Goal: Book appointment/travel/reservation

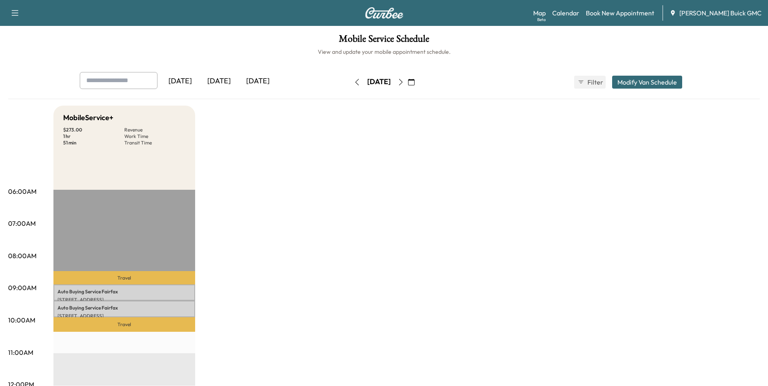
click at [628, 10] on link "Book New Appointment" at bounding box center [620, 13] width 68 height 10
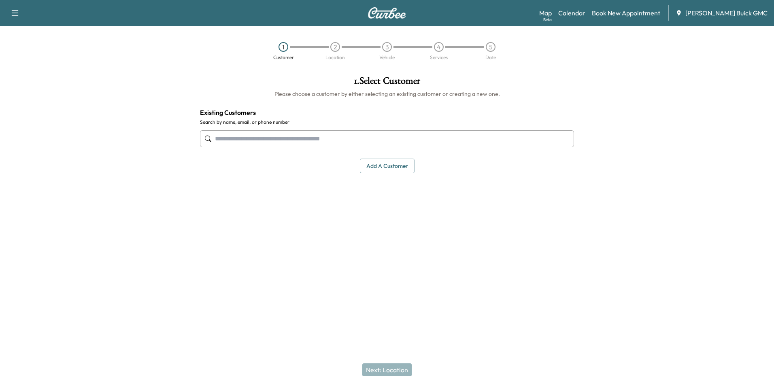
click at [342, 140] on input "text" at bounding box center [387, 138] width 374 height 17
type input "**********"
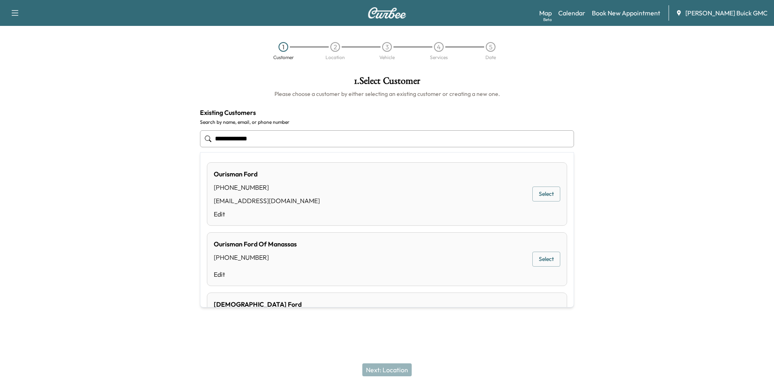
click at [283, 138] on input "**********" at bounding box center [387, 138] width 374 height 17
drag, startPoint x: 283, startPoint y: 138, endPoint x: 205, endPoint y: 136, distance: 78.5
click at [205, 136] on div "**********" at bounding box center [387, 138] width 374 height 27
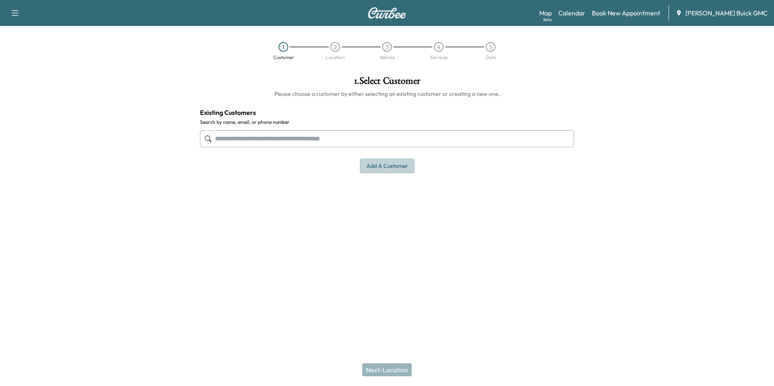
click at [377, 164] on button "Add a customer" at bounding box center [387, 166] width 55 height 15
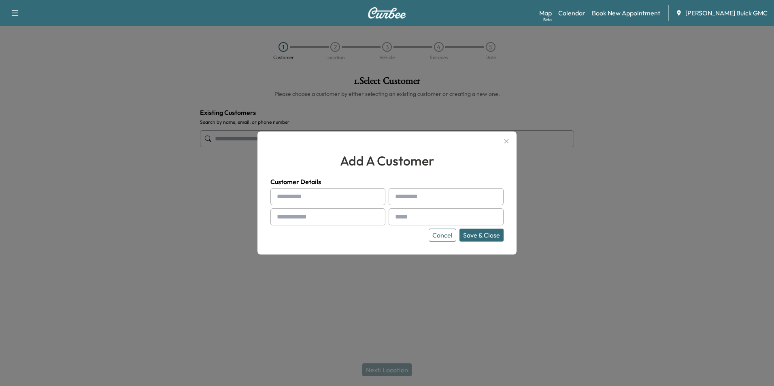
click at [325, 195] on input "text" at bounding box center [327, 196] width 115 height 17
type input "**********"
click at [427, 216] on input "text" at bounding box center [446, 216] width 115 height 17
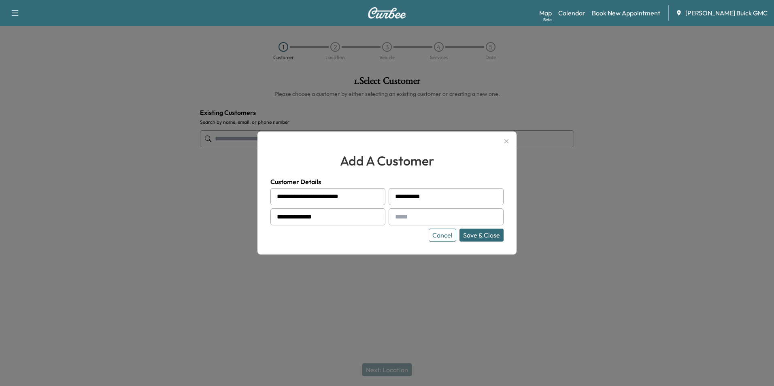
type input "**********"
click at [396, 242] on div "**********" at bounding box center [386, 193] width 259 height 123
click at [476, 233] on button "Save & Close" at bounding box center [481, 235] width 44 height 13
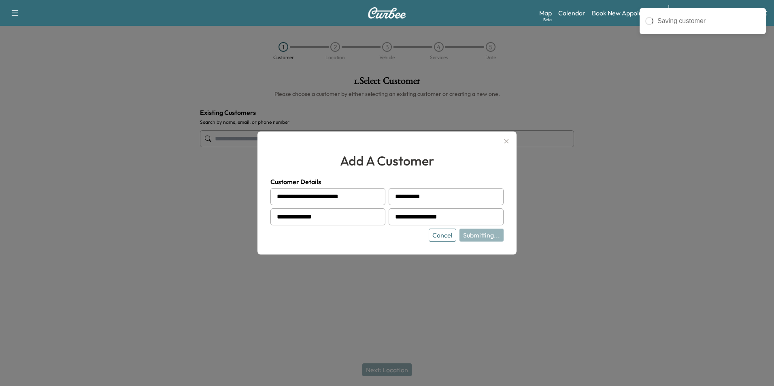
type input "**********"
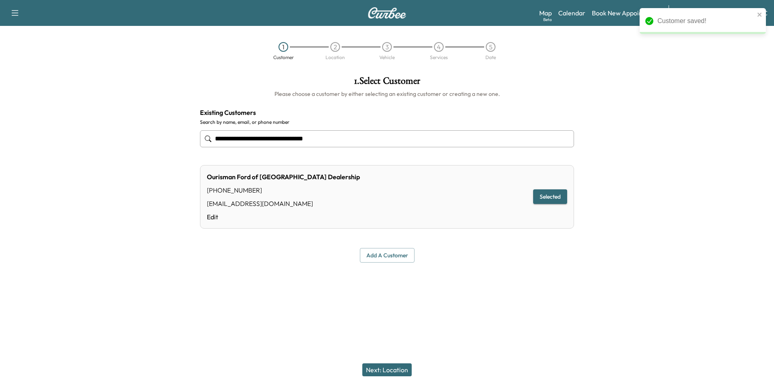
click at [511, 247] on div "**********" at bounding box center [386, 170] width 387 height 200
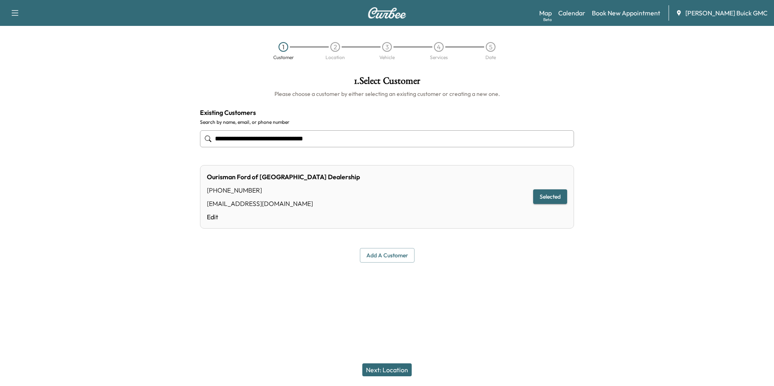
click at [391, 370] on button "Next: Location" at bounding box center [386, 369] width 49 height 13
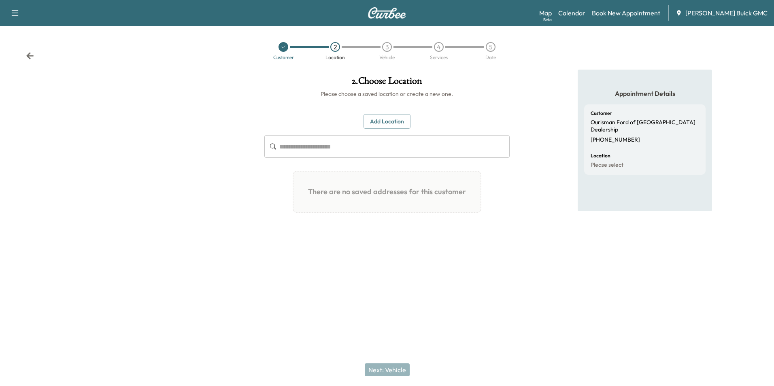
click at [334, 147] on input "text" at bounding box center [394, 146] width 230 height 23
type input "*"
click at [387, 119] on button "Add Location" at bounding box center [386, 121] width 47 height 15
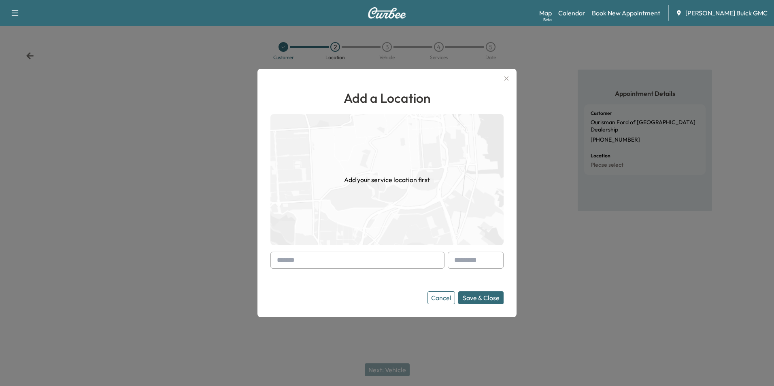
click at [314, 259] on input "text" at bounding box center [357, 260] width 174 height 17
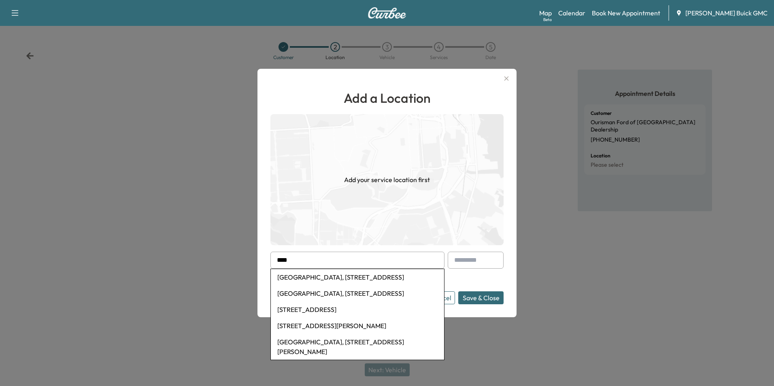
click at [314, 302] on li "[GEOGRAPHIC_DATA], [STREET_ADDRESS]" at bounding box center [357, 293] width 173 height 16
type input "**********"
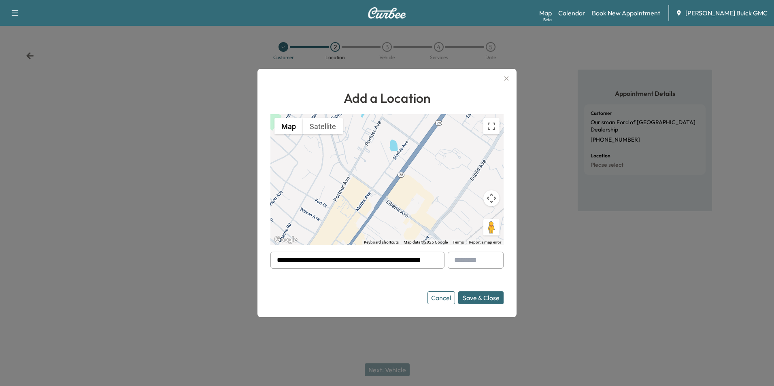
click at [369, 289] on form "**********" at bounding box center [386, 278] width 233 height 53
click at [480, 296] on button "Save & Close" at bounding box center [480, 297] width 45 height 13
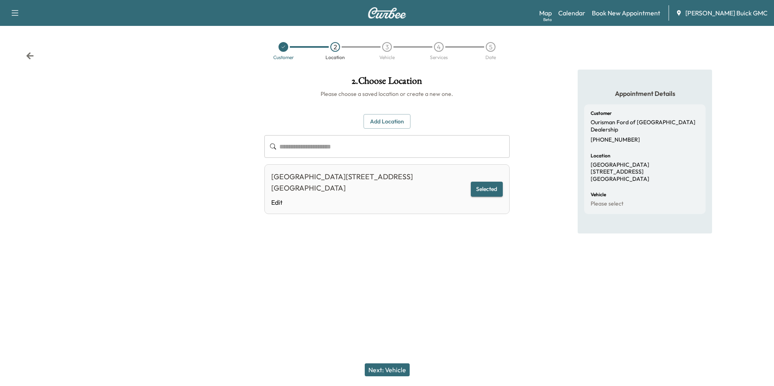
click at [397, 371] on button "Next: Vehicle" at bounding box center [387, 369] width 45 height 13
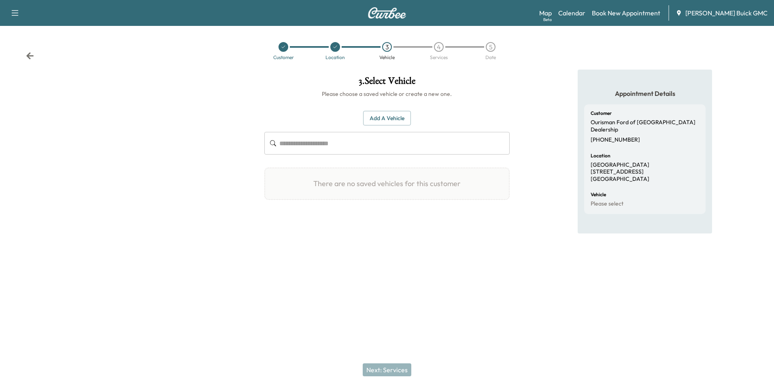
click at [379, 116] on button "Add a Vehicle" at bounding box center [387, 118] width 48 height 15
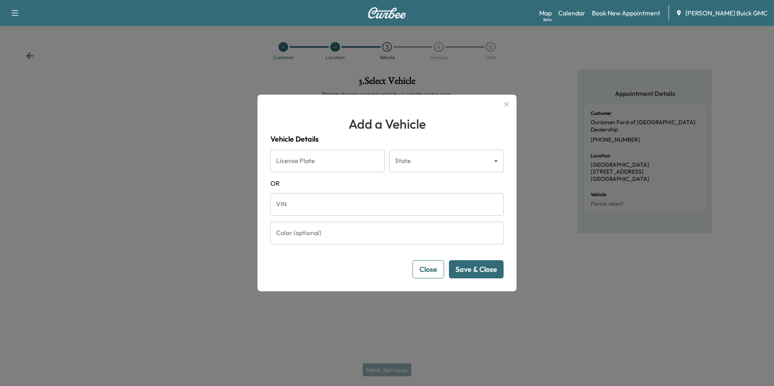
click at [332, 206] on input "VIN" at bounding box center [386, 204] width 233 height 23
type input "**********"
click at [465, 266] on button "Save & Close" at bounding box center [476, 269] width 55 height 18
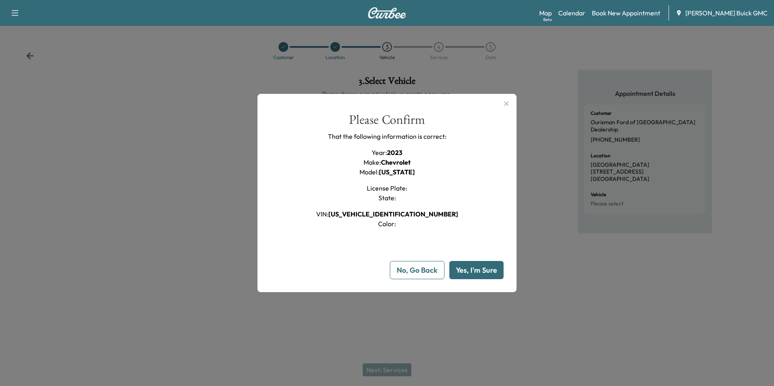
click at [464, 266] on button "Yes, I'm Sure" at bounding box center [476, 270] width 54 height 18
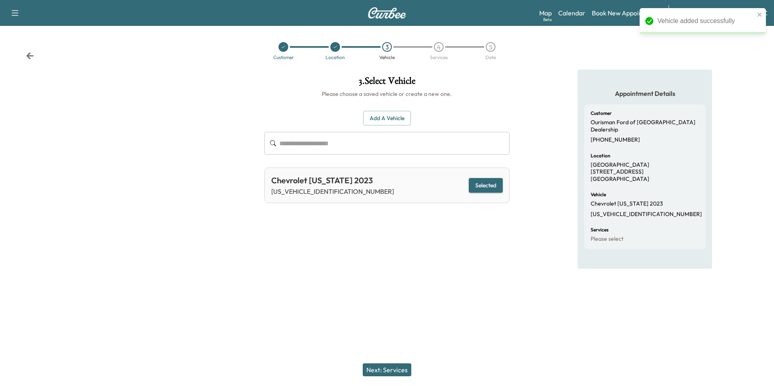
click at [391, 370] on button "Next: Services" at bounding box center [387, 369] width 49 height 13
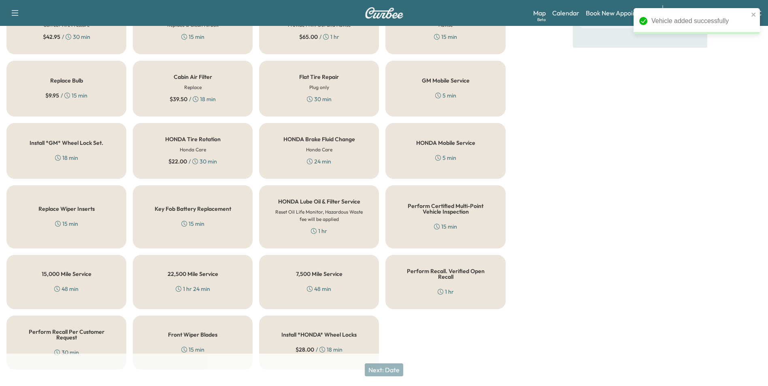
scroll to position [232, 0]
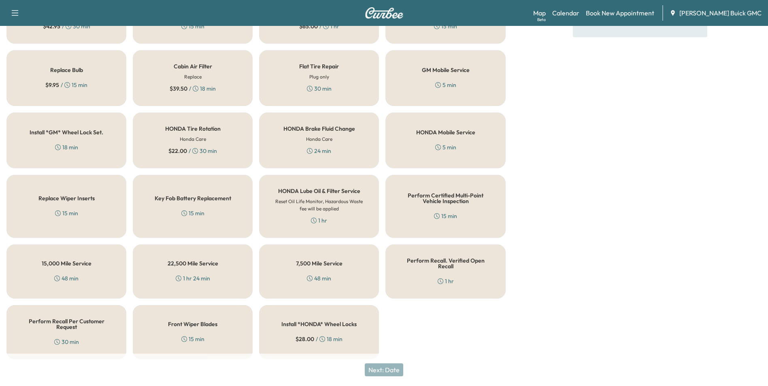
drag, startPoint x: 74, startPoint y: 309, endPoint x: 78, endPoint y: 310, distance: 4.1
click at [74, 309] on div "Perform Recall Per Customer Request 30 min" at bounding box center [66, 332] width 120 height 54
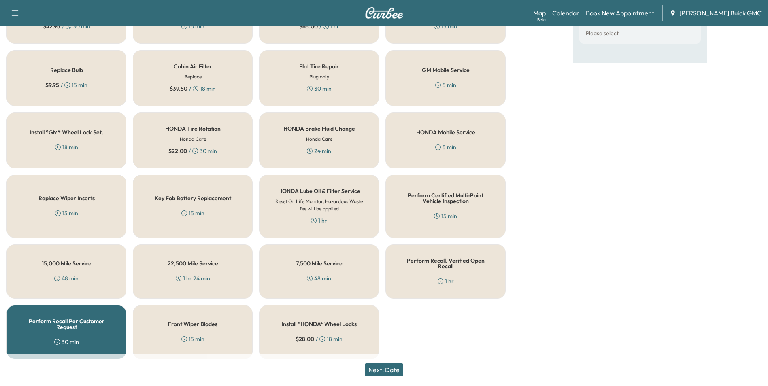
click at [393, 367] on button "Next: Date" at bounding box center [384, 369] width 38 height 13
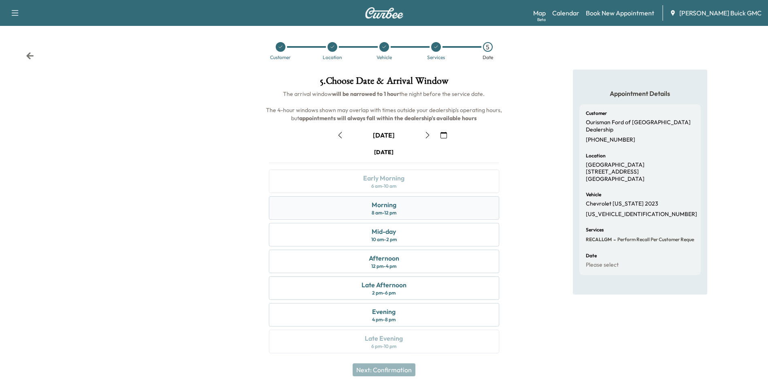
click at [403, 204] on div "Morning 8 am - 12 pm" at bounding box center [384, 207] width 230 height 23
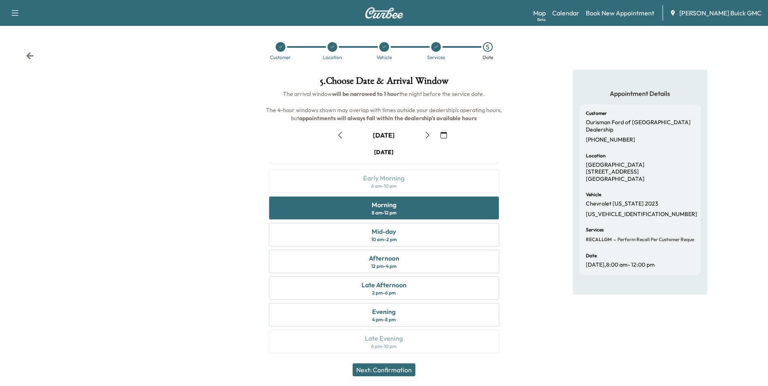
click at [404, 367] on button "Next: Confirmation" at bounding box center [384, 369] width 63 height 13
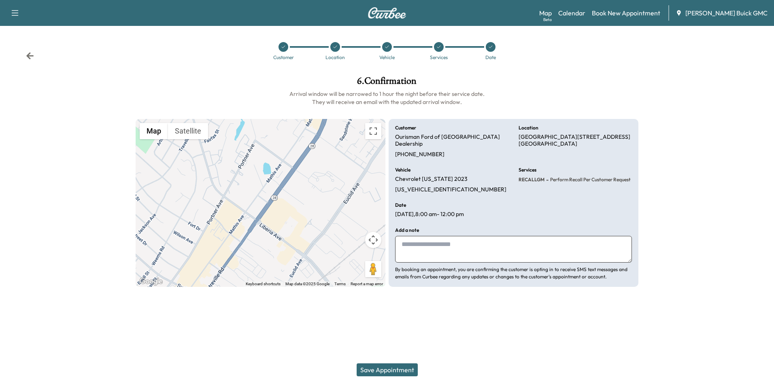
click at [429, 242] on textarea at bounding box center [513, 249] width 237 height 27
type textarea "**********"
click at [379, 367] on button "Save Appointment" at bounding box center [387, 369] width 61 height 13
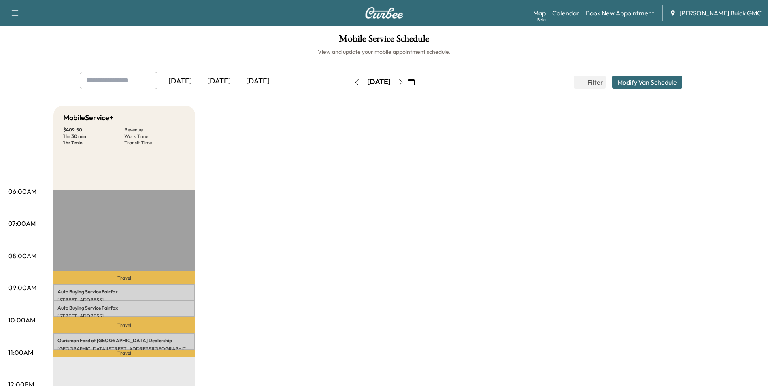
click at [643, 10] on link "Book New Appointment" at bounding box center [620, 13] width 68 height 10
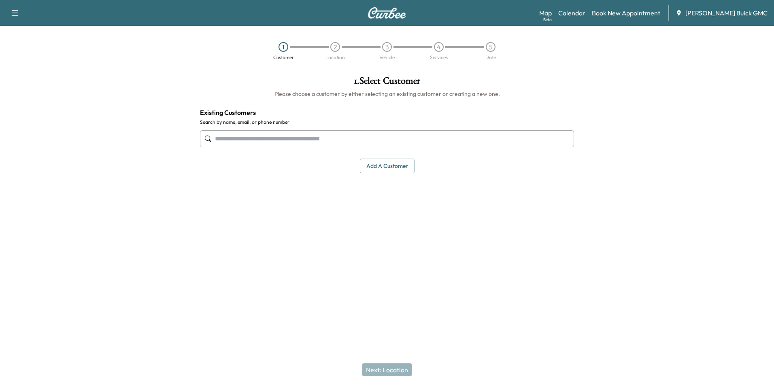
click at [292, 132] on input "text" at bounding box center [387, 138] width 374 height 17
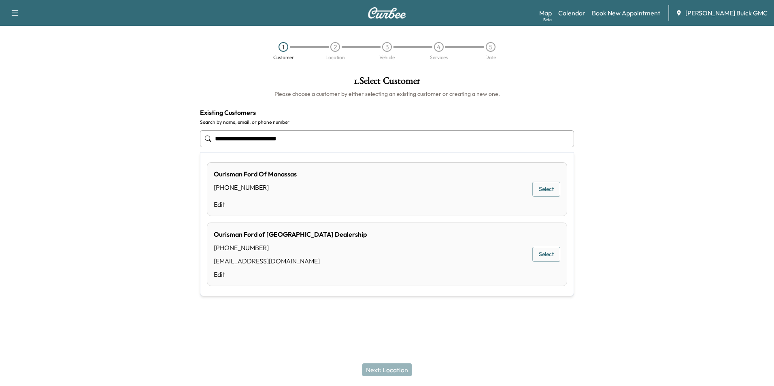
click at [546, 255] on button "Select" at bounding box center [546, 254] width 28 height 15
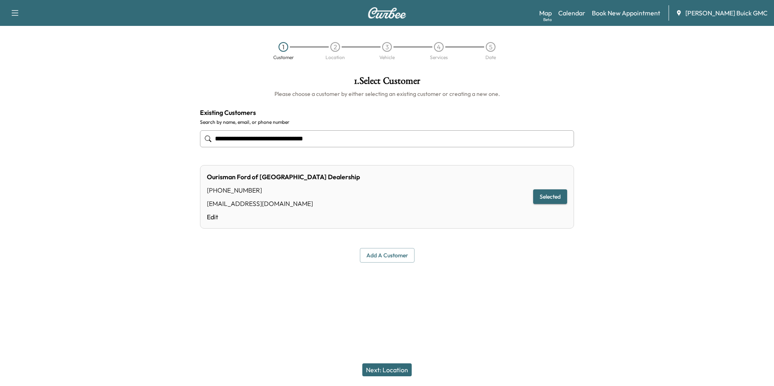
type input "**********"
click at [394, 371] on button "Next: Location" at bounding box center [386, 369] width 49 height 13
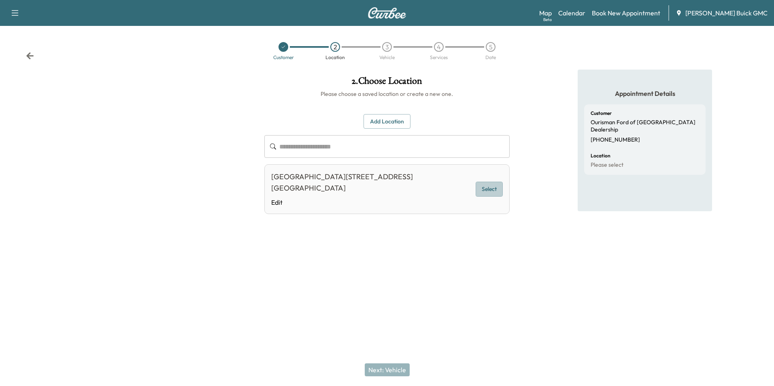
click at [491, 187] on button "Select" at bounding box center [489, 189] width 27 height 15
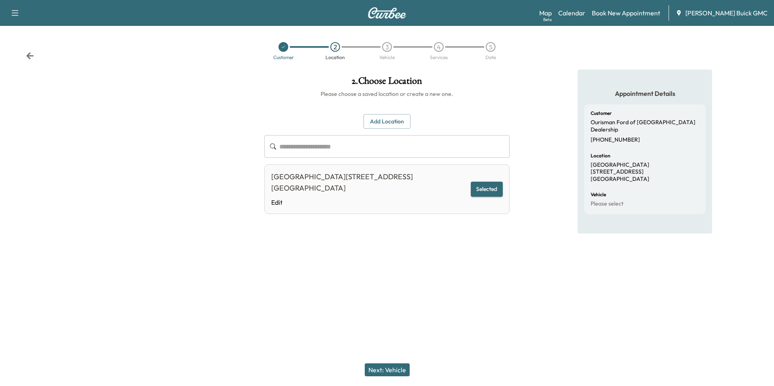
click at [394, 369] on button "Next: Vehicle" at bounding box center [387, 369] width 45 height 13
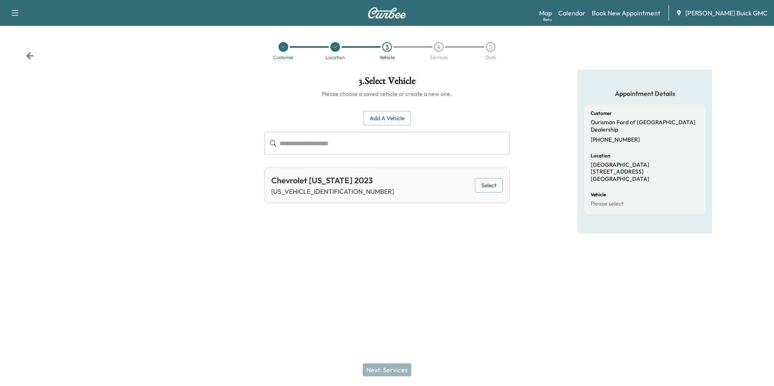
click at [383, 115] on button "Add a Vehicle" at bounding box center [387, 118] width 48 height 15
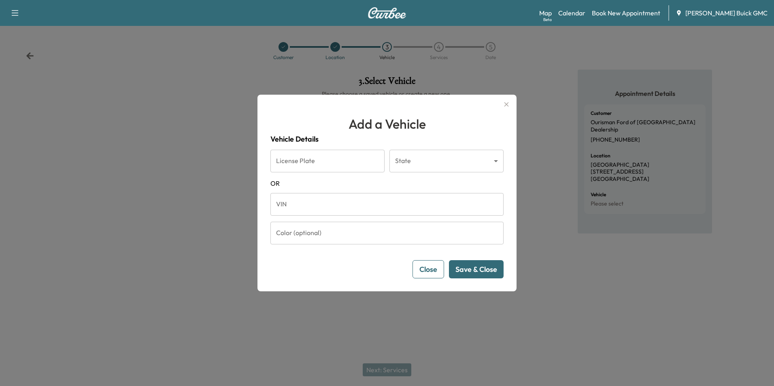
click at [329, 208] on input "VIN" at bounding box center [386, 204] width 233 height 23
type input "**********"
click at [467, 267] on button "Save & Close" at bounding box center [476, 269] width 55 height 18
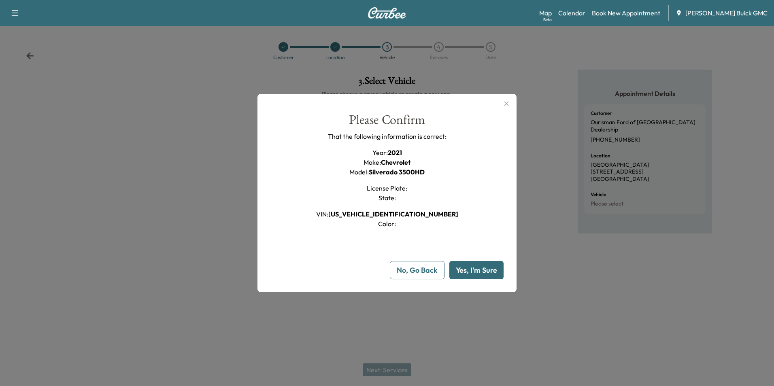
click at [468, 267] on button "Yes, I'm Sure" at bounding box center [476, 270] width 54 height 18
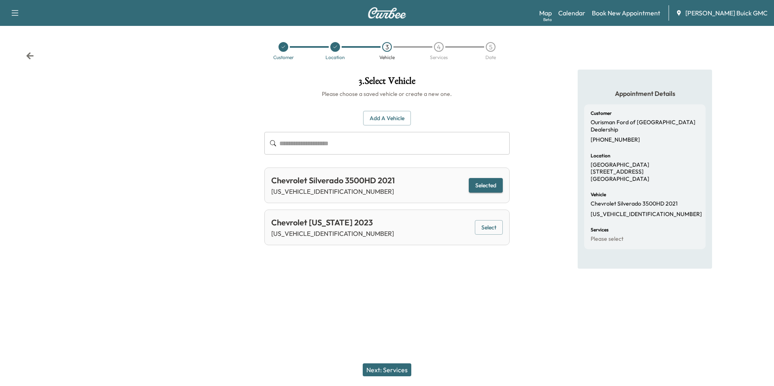
click at [396, 368] on button "Next: Services" at bounding box center [387, 369] width 49 height 13
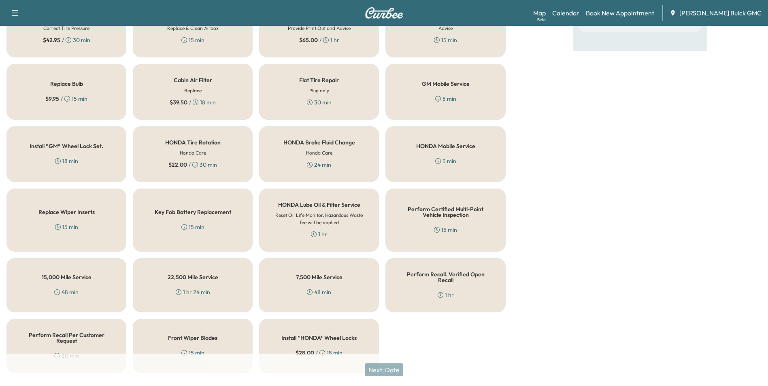
scroll to position [232, 0]
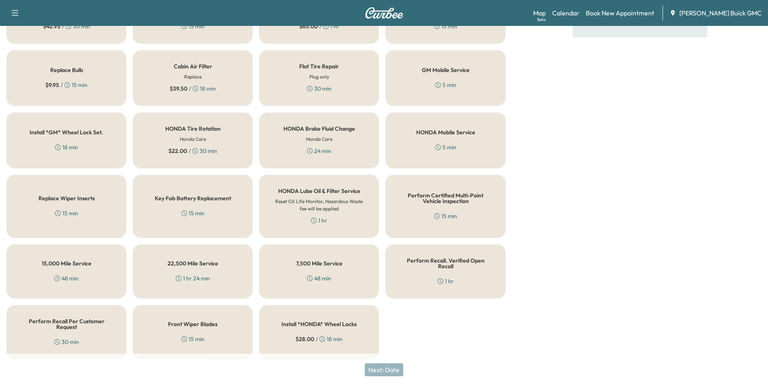
click at [63, 321] on h5 "Perform Recall Per Customer Request" at bounding box center [66, 324] width 93 height 11
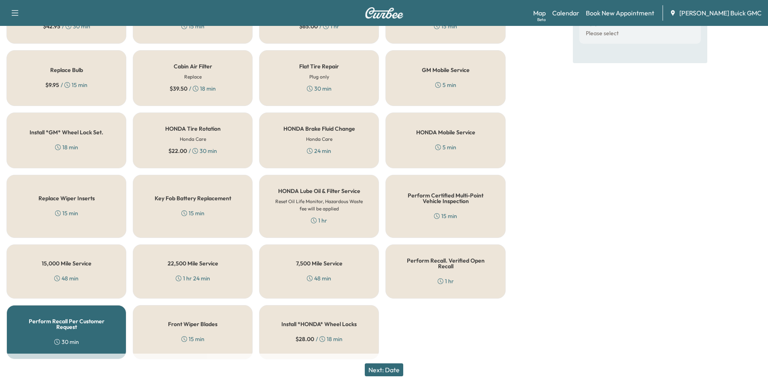
click at [390, 370] on button "Next: Date" at bounding box center [384, 369] width 38 height 13
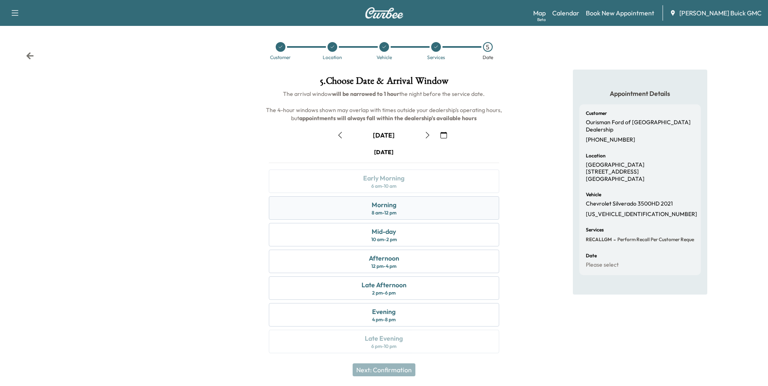
click at [399, 206] on div "Morning 8 am - 12 pm" at bounding box center [384, 207] width 230 height 23
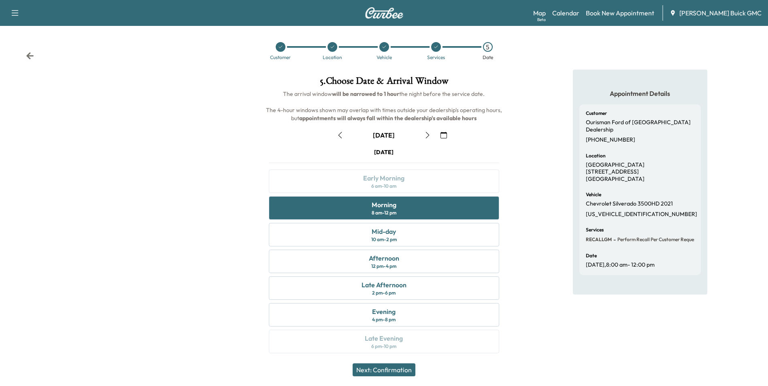
click at [393, 367] on button "Next: Confirmation" at bounding box center [384, 369] width 63 height 13
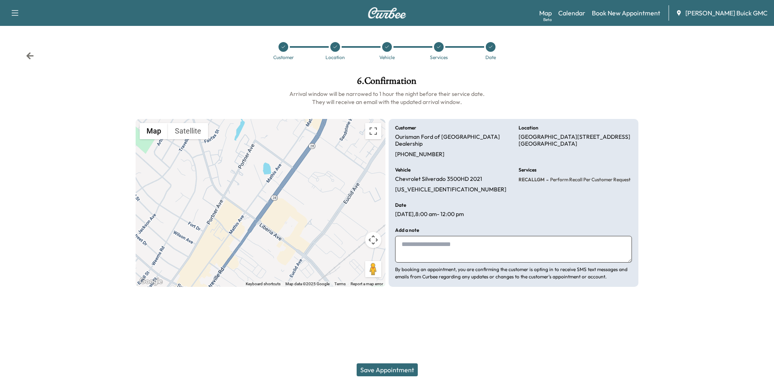
click at [442, 242] on textarea at bounding box center [513, 249] width 237 height 27
type textarea "**********"
click at [390, 368] on button "Save Appointment" at bounding box center [387, 369] width 61 height 13
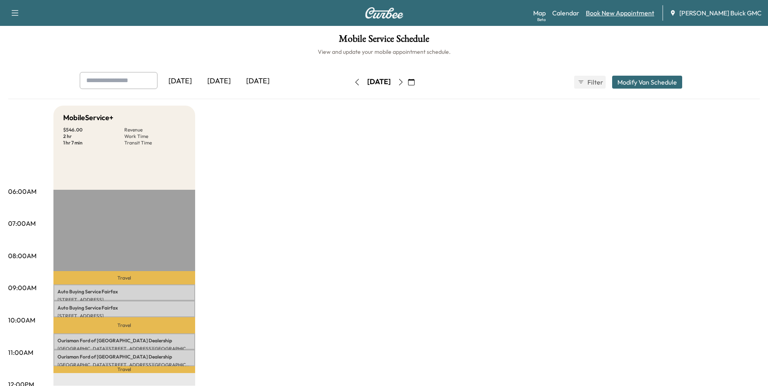
click at [631, 12] on link "Book New Appointment" at bounding box center [620, 13] width 68 height 10
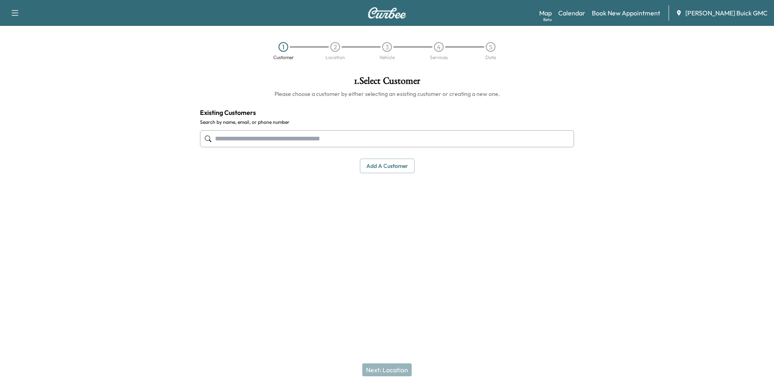
click at [360, 140] on input "text" at bounding box center [387, 138] width 374 height 17
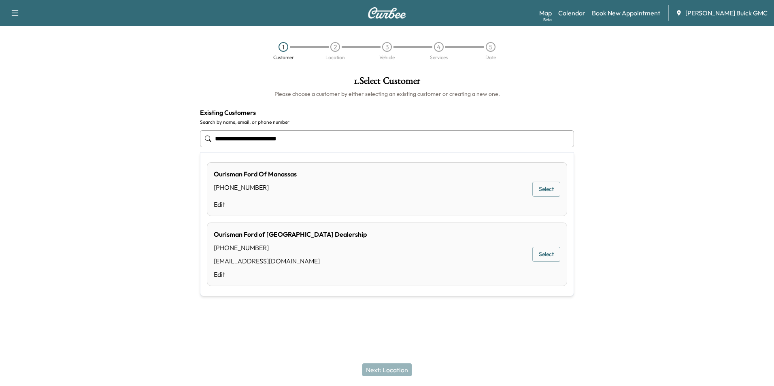
click at [442, 251] on div "Ourisman Ford of Manassas Dealership [PHONE_NUMBER] [EMAIL_ADDRESS][DOMAIN_NAME…" at bounding box center [387, 255] width 360 height 64
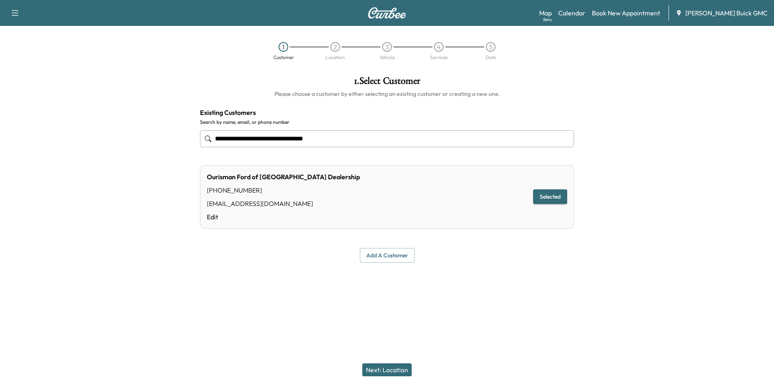
type input "**********"
click at [388, 368] on button "Next: Location" at bounding box center [386, 369] width 49 height 13
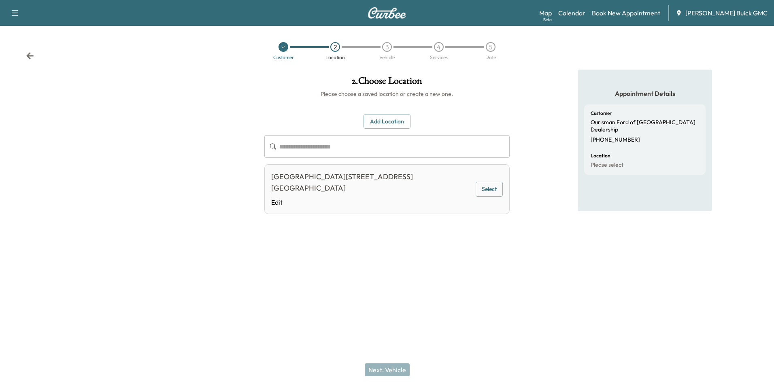
click at [476, 187] on button "Select" at bounding box center [489, 189] width 27 height 15
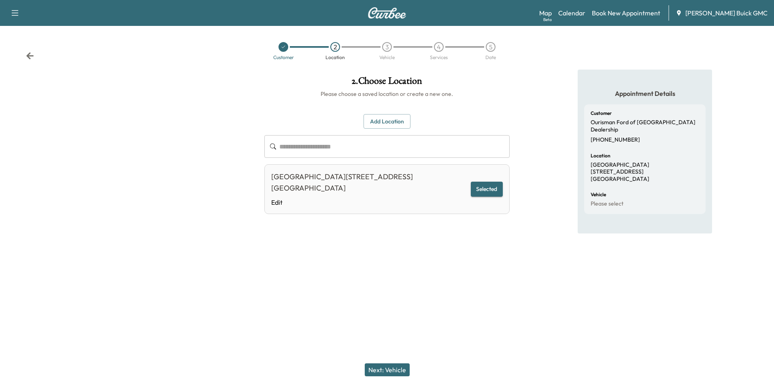
click at [388, 368] on button "Next: Vehicle" at bounding box center [387, 369] width 45 height 13
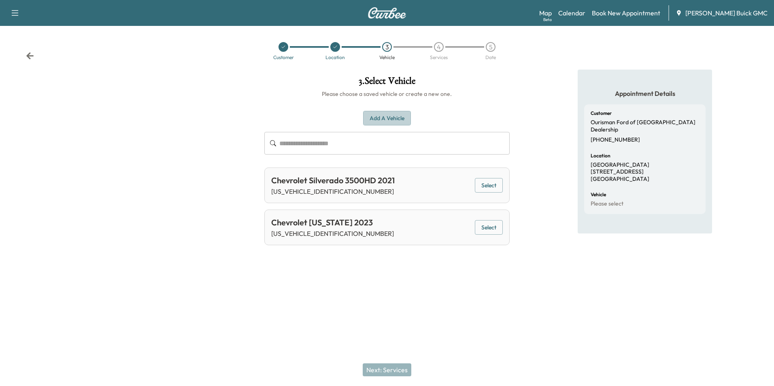
click at [393, 115] on button "Add a Vehicle" at bounding box center [387, 118] width 48 height 15
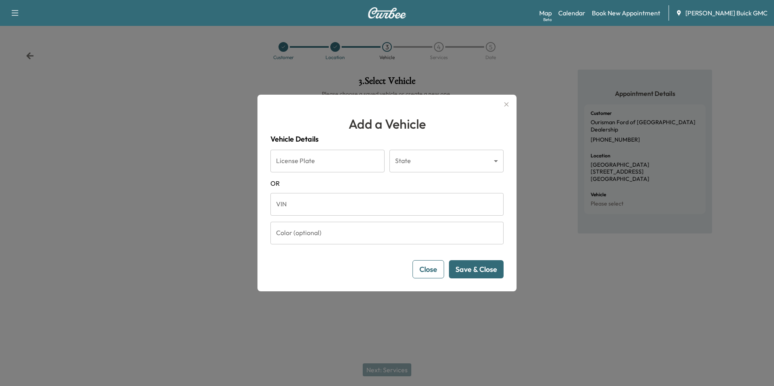
click at [336, 209] on input "VIN" at bounding box center [386, 204] width 233 height 23
type input "**********"
click at [464, 265] on button "Save & Close" at bounding box center [476, 269] width 55 height 18
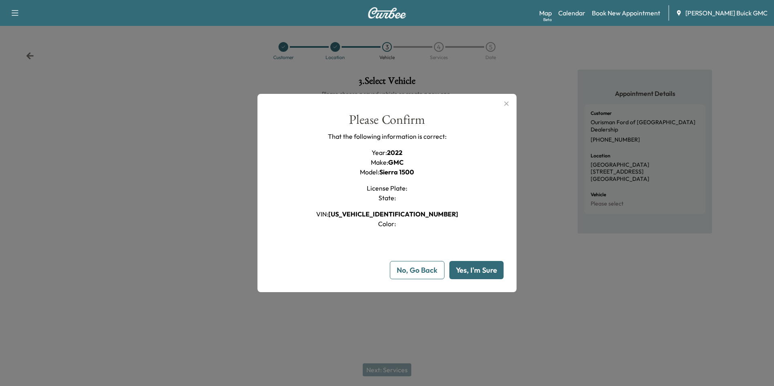
click at [471, 266] on button "Yes, I'm Sure" at bounding box center [476, 270] width 54 height 18
click at [506, 103] on icon "button" at bounding box center [506, 104] width 4 height 4
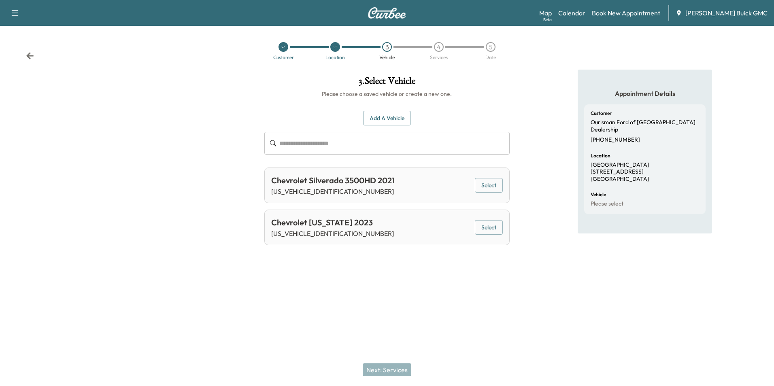
click at [538, 104] on div "Appointment Details Customer Ourisman Ford of Manassas Dealership [PHONE_NUMBER…" at bounding box center [645, 166] width 258 height 193
click at [539, 101] on div "Appointment Details Customer Ourisman Ford of Manassas Dealership [PHONE_NUMBER…" at bounding box center [645, 166] width 258 height 193
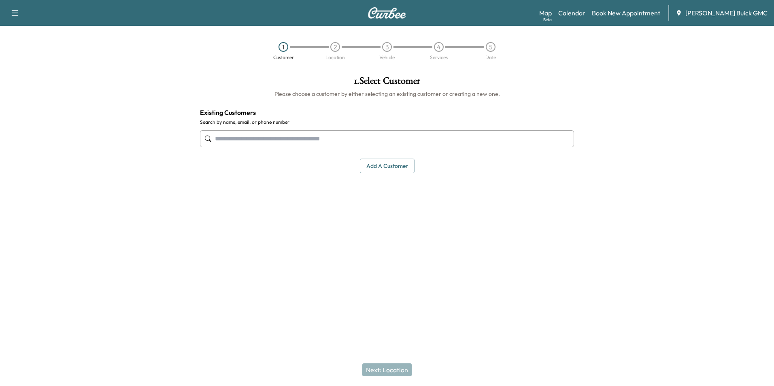
click at [537, 214] on div "1 . Select Customer Please choose a customer by either selecting an existing cu…" at bounding box center [386, 166] width 387 height 193
click at [243, 136] on input "text" at bounding box center [387, 138] width 374 height 17
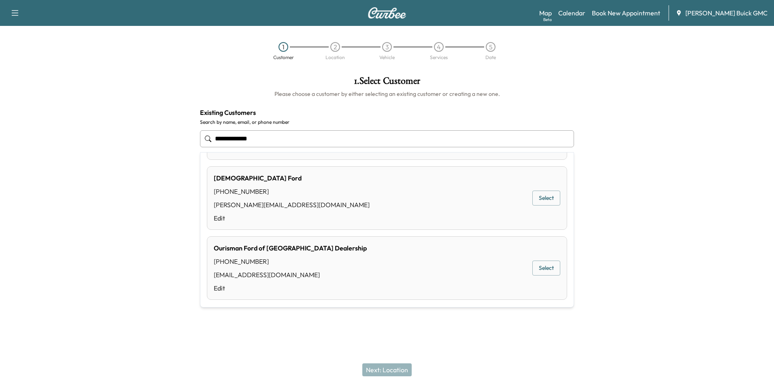
scroll to position [59, 0]
click at [535, 265] on button "Select" at bounding box center [546, 265] width 28 height 15
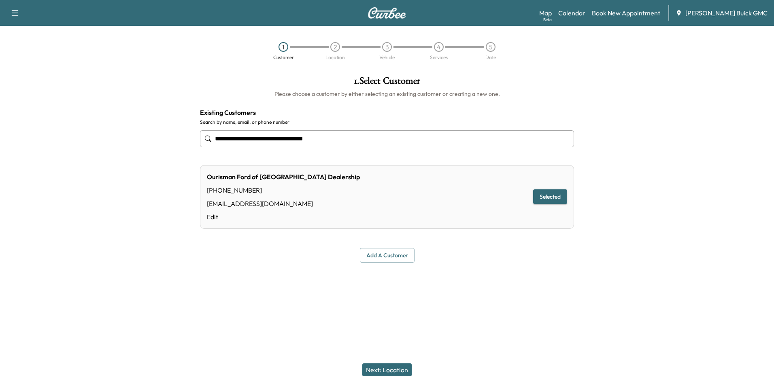
type input "**********"
click at [390, 367] on button "Next: Location" at bounding box center [386, 369] width 49 height 13
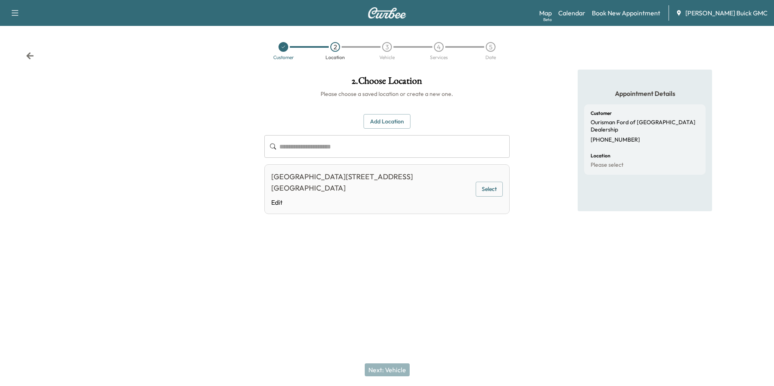
click at [487, 188] on button "Select" at bounding box center [489, 189] width 27 height 15
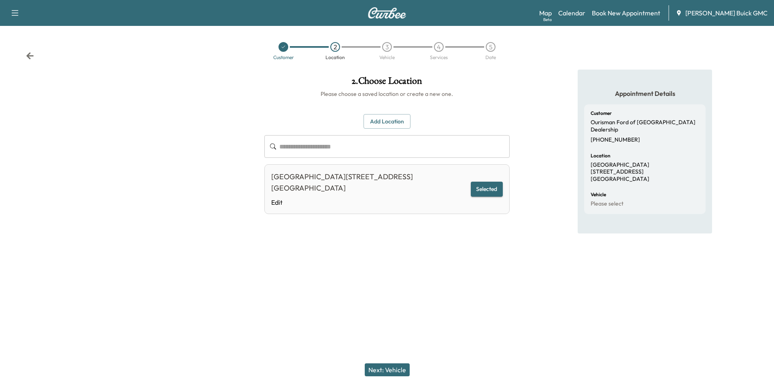
click at [397, 367] on button "Next: Vehicle" at bounding box center [387, 369] width 45 height 13
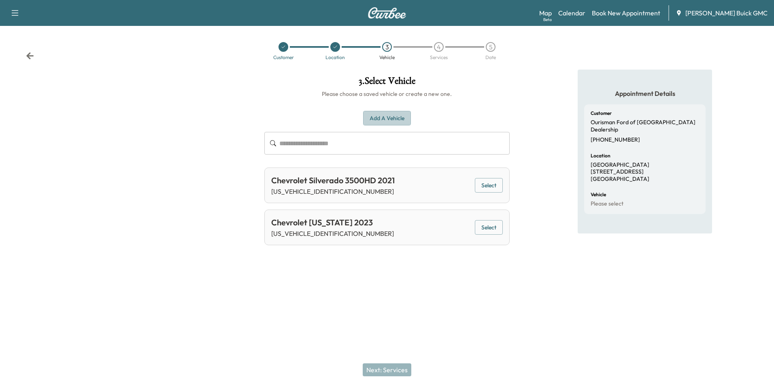
click at [391, 117] on button "Add a Vehicle" at bounding box center [387, 118] width 48 height 15
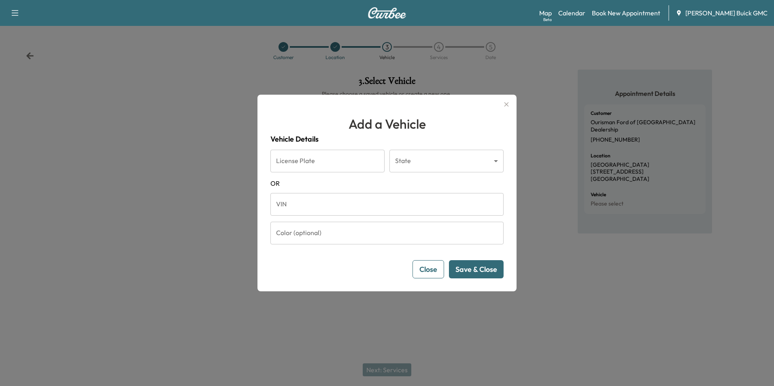
click at [325, 204] on input "VIN" at bounding box center [386, 204] width 233 height 23
type input "**********"
click at [468, 269] on button "Save & Close" at bounding box center [476, 269] width 55 height 18
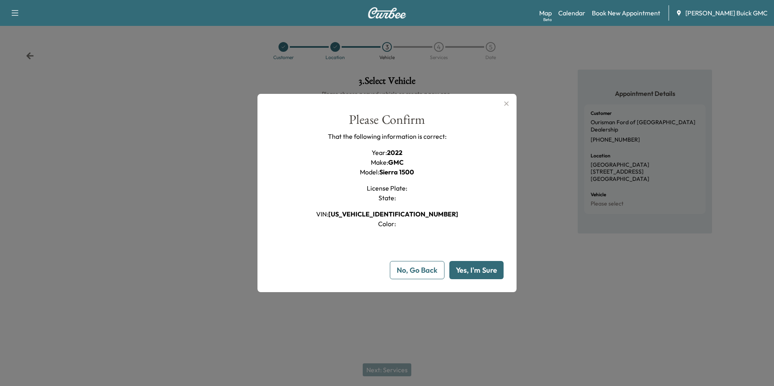
click at [469, 270] on button "Yes, I'm Sure" at bounding box center [476, 270] width 54 height 18
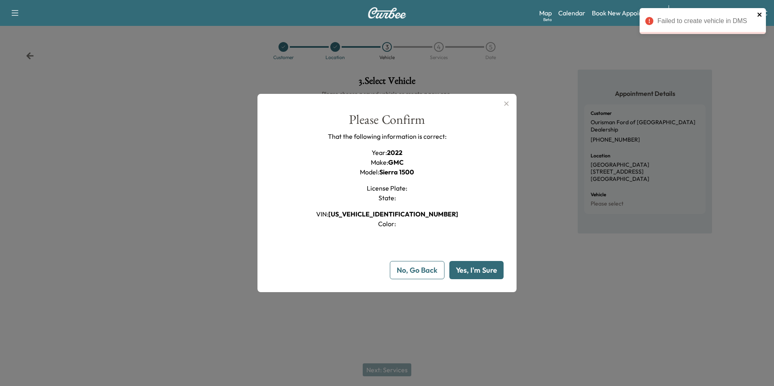
click at [760, 13] on icon "close" at bounding box center [760, 14] width 6 height 6
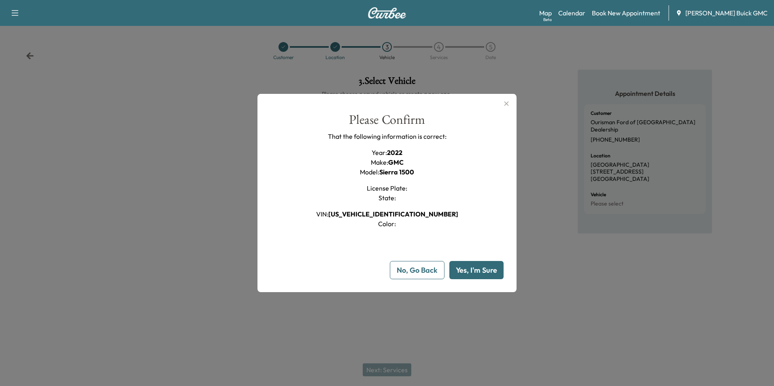
click at [507, 103] on icon "button" at bounding box center [506, 104] width 10 height 10
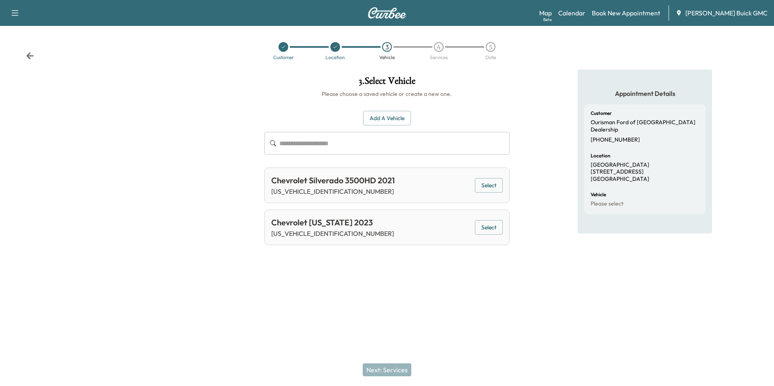
click at [536, 108] on div "Appointment Details Customer Ourisman Ford of Manassas Dealership [PHONE_NUMBER…" at bounding box center [645, 166] width 258 height 193
click at [536, 100] on div "Appointment Details Customer Ourisman Ford of Manassas Dealership [PHONE_NUMBER…" at bounding box center [645, 166] width 258 height 193
click at [540, 98] on div "Appointment Details Customer Ourisman Ford of Manassas Dealership [PHONE_NUMBER…" at bounding box center [645, 166] width 258 height 193
click at [565, 127] on div "Appointment Details Customer Ourisman Ford of Manassas Dealership [PHONE_NUMBER…" at bounding box center [645, 166] width 258 height 193
click at [336, 47] on icon at bounding box center [335, 47] width 5 height 5
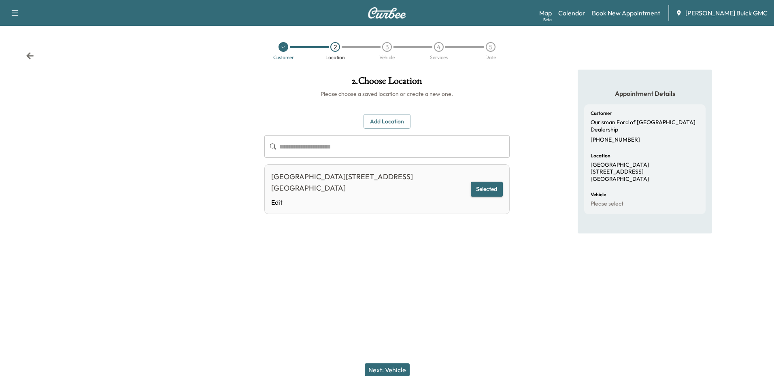
click at [348, 148] on input "text" at bounding box center [394, 146] width 230 height 23
type input "*"
click at [380, 119] on button "Add Location" at bounding box center [386, 121] width 47 height 15
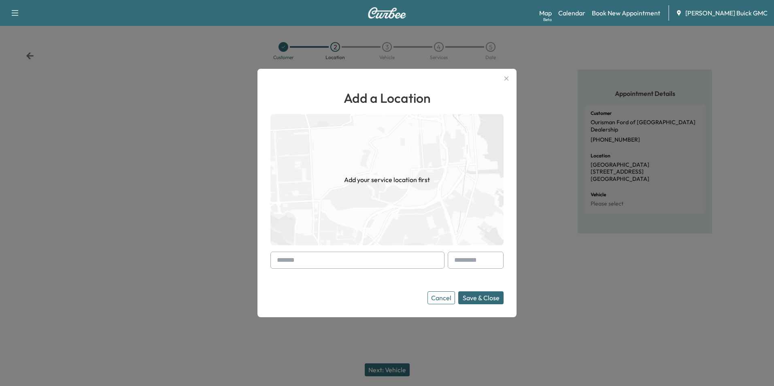
click at [330, 257] on input "text" at bounding box center [357, 260] width 174 height 17
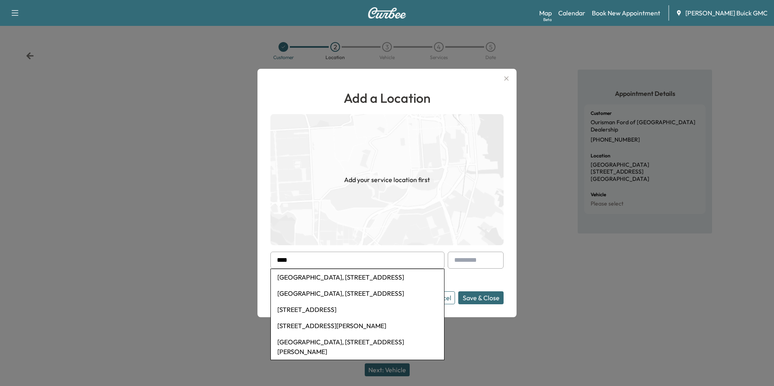
scroll to position [0, 0]
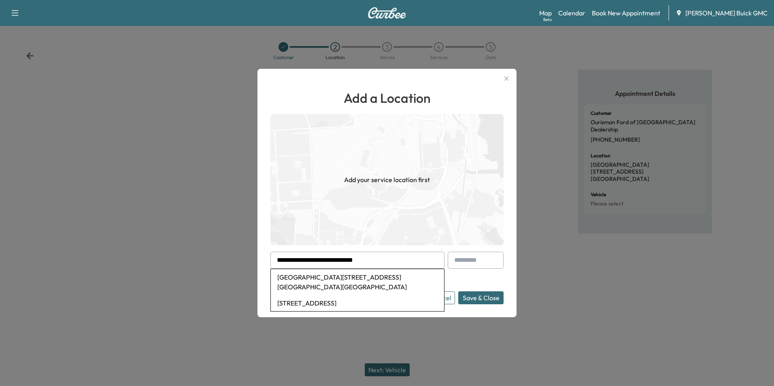
click at [368, 302] on li "8820 Old Centreville Road, Manassas, VA, USA" at bounding box center [357, 303] width 173 height 16
type input "**********"
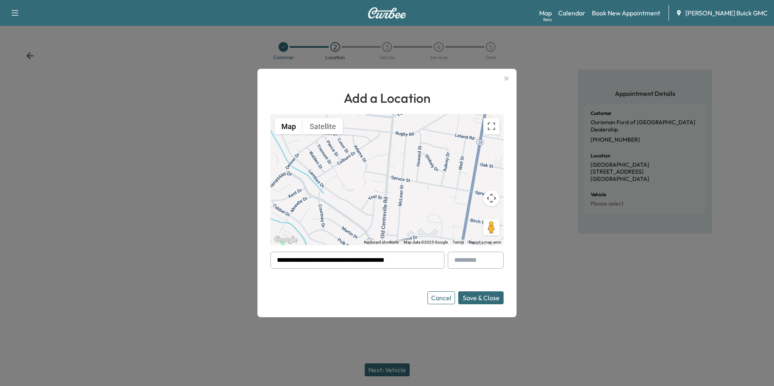
click at [474, 295] on button "Save & Close" at bounding box center [480, 297] width 45 height 13
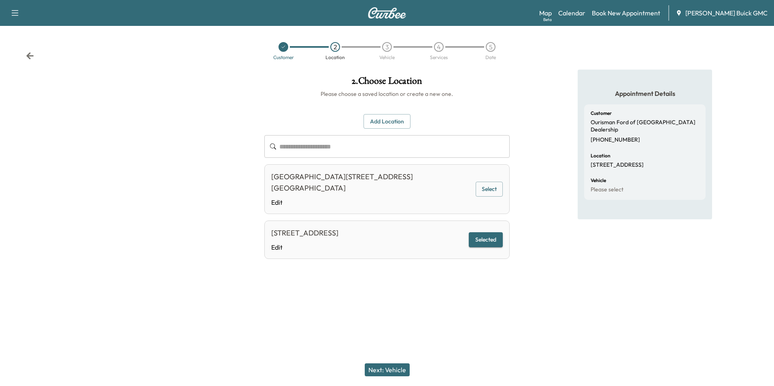
click at [397, 371] on button "Next: Vehicle" at bounding box center [387, 369] width 45 height 13
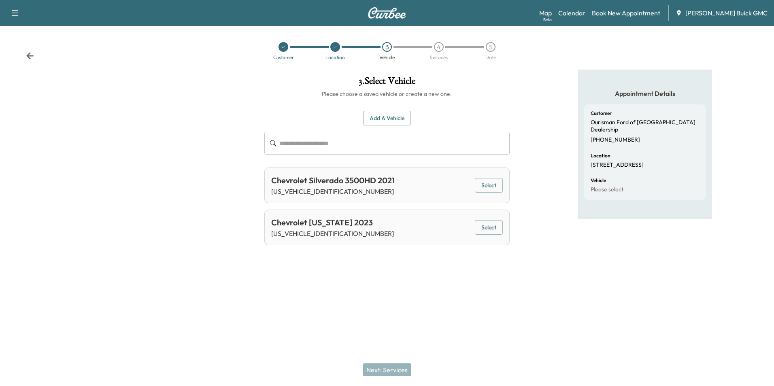
click at [387, 114] on button "Add a Vehicle" at bounding box center [387, 118] width 48 height 15
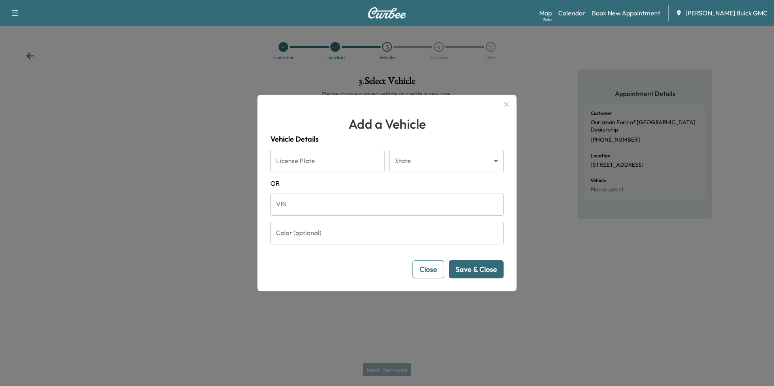
click at [304, 202] on input "VIN" at bounding box center [386, 204] width 233 height 23
type input "**********"
click at [477, 271] on button "Save & Close" at bounding box center [476, 269] width 55 height 18
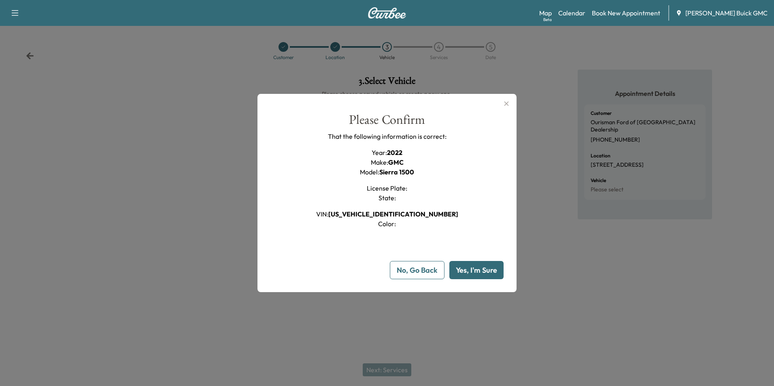
click at [477, 271] on button "Yes, I'm Sure" at bounding box center [476, 270] width 54 height 18
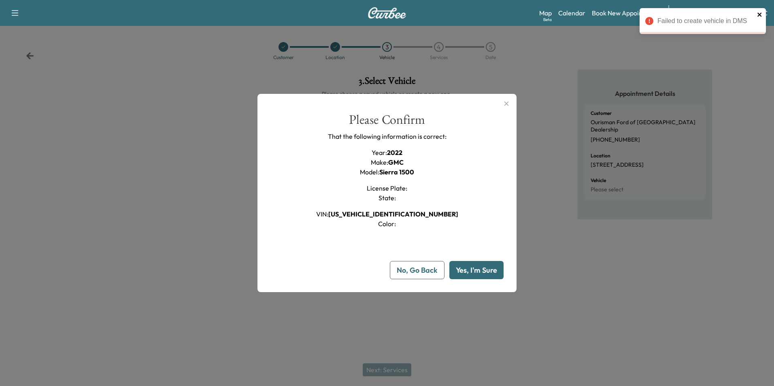
click at [759, 14] on icon "close" at bounding box center [759, 15] width 4 height 4
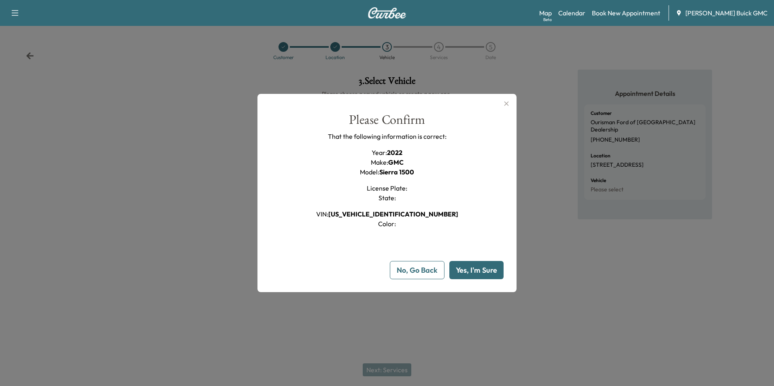
click at [416, 270] on button "No, Go Back" at bounding box center [417, 270] width 55 height 18
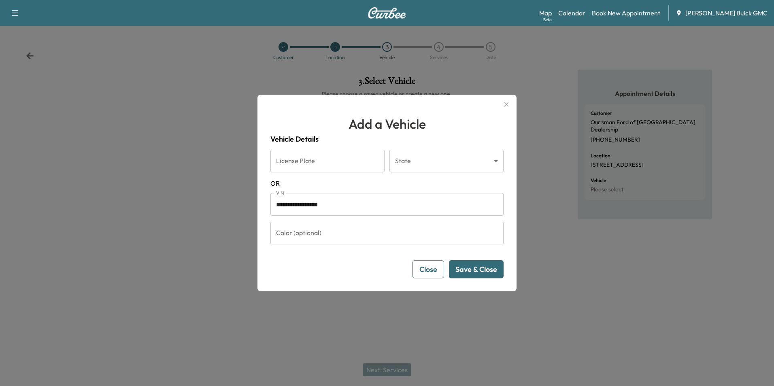
click at [506, 103] on icon "button" at bounding box center [506, 105] width 10 height 10
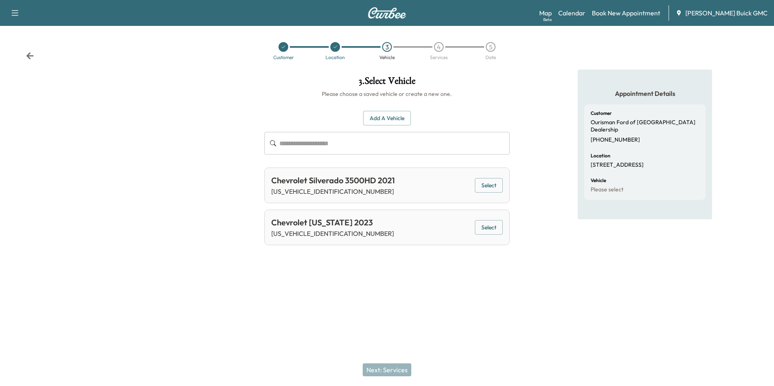
click at [521, 96] on div "Appointment Details Customer Ourisman Ford of Manassas Dealership (703) 659-954…" at bounding box center [645, 166] width 258 height 193
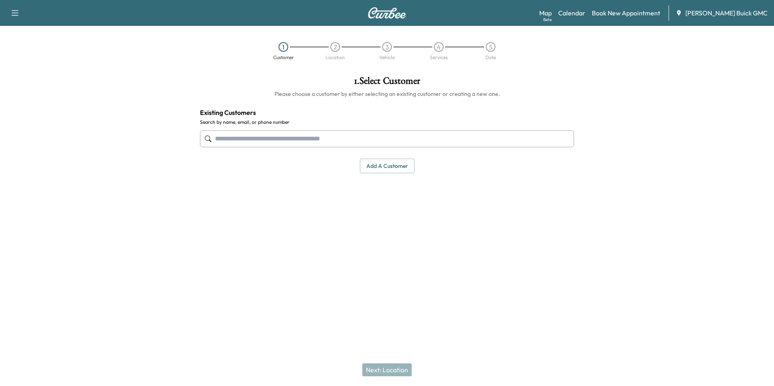
click at [610, 89] on div at bounding box center [676, 166] width 193 height 193
click at [618, 79] on div at bounding box center [676, 166] width 193 height 193
click at [616, 80] on div at bounding box center [676, 166] width 193 height 193
click at [616, 79] on div at bounding box center [676, 166] width 193 height 193
click at [617, 79] on div at bounding box center [676, 166] width 193 height 193
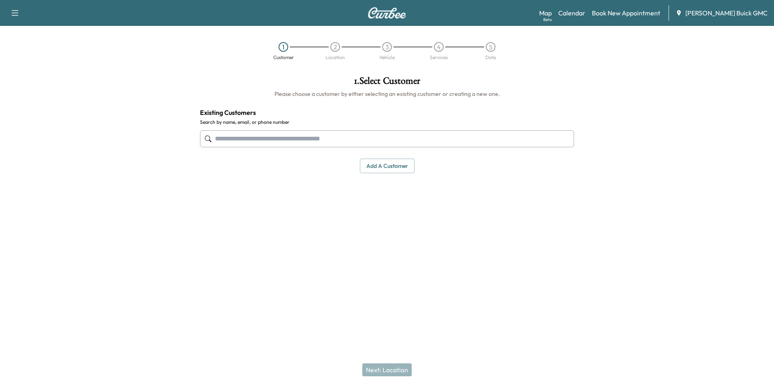
drag, startPoint x: 620, startPoint y: 168, endPoint x: 622, endPoint y: 163, distance: 5.4
click at [622, 164] on div at bounding box center [676, 166] width 193 height 193
drag, startPoint x: 653, startPoint y: 152, endPoint x: 642, endPoint y: 146, distance: 12.0
click at [649, 149] on div at bounding box center [676, 166] width 193 height 193
click at [656, 137] on div at bounding box center [676, 166] width 193 height 193
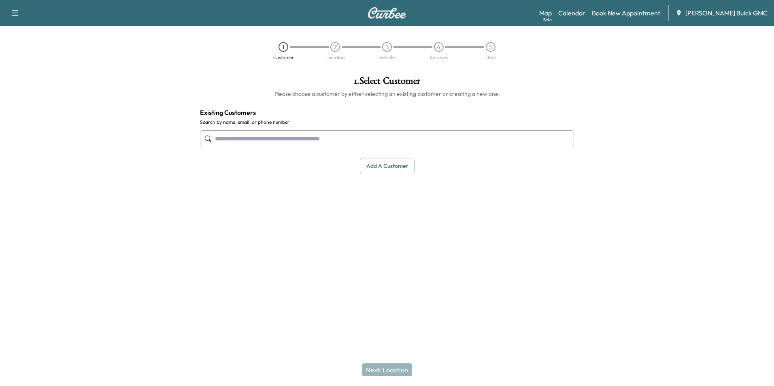
click at [628, 106] on div at bounding box center [676, 166] width 193 height 193
click at [604, 94] on div at bounding box center [676, 166] width 193 height 193
click at [255, 140] on input "text" at bounding box center [387, 138] width 374 height 17
click at [283, 48] on div "1" at bounding box center [283, 47] width 10 height 10
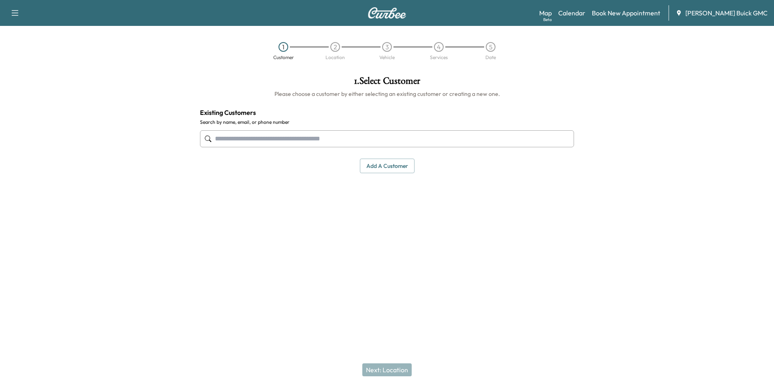
click at [290, 138] on input "text" at bounding box center [387, 138] width 374 height 17
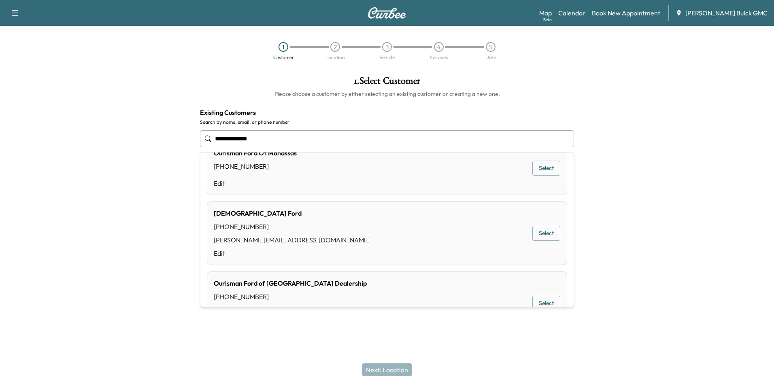
scroll to position [40, 0]
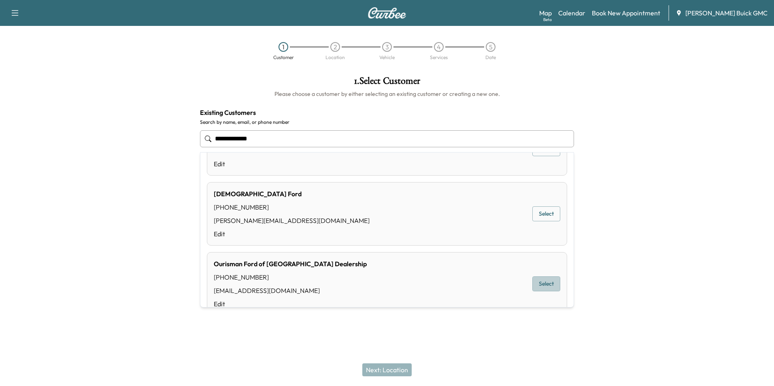
click at [543, 283] on button "Select" at bounding box center [546, 283] width 28 height 15
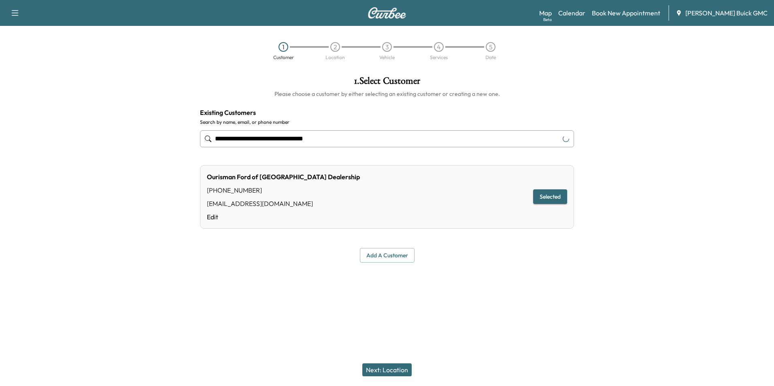
type input "**********"
click at [395, 368] on button "Next: Location" at bounding box center [386, 369] width 49 height 13
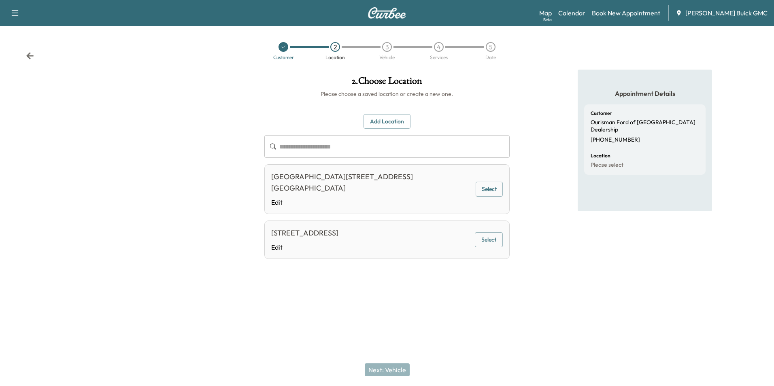
click at [486, 240] on button "Select" at bounding box center [489, 239] width 28 height 15
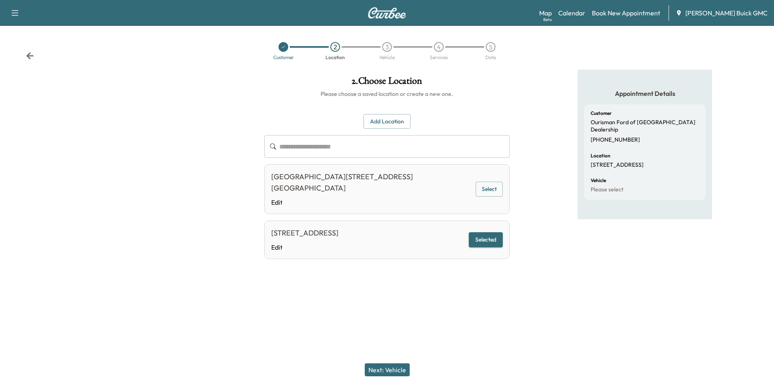
click at [396, 370] on button "Next: Vehicle" at bounding box center [387, 369] width 45 height 13
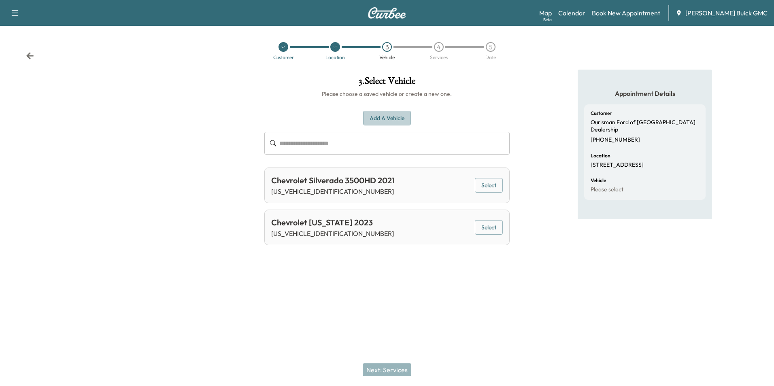
click at [386, 117] on button "Add a Vehicle" at bounding box center [387, 118] width 48 height 15
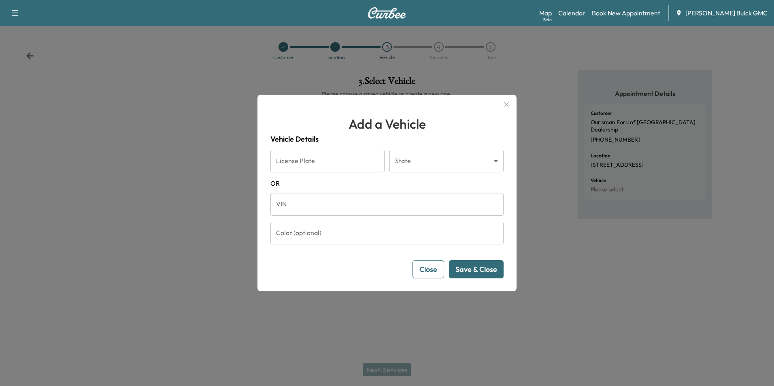
click at [324, 209] on input "VIN" at bounding box center [386, 204] width 233 height 23
type input "**********"
click at [468, 268] on button "Save & Close" at bounding box center [476, 269] width 55 height 18
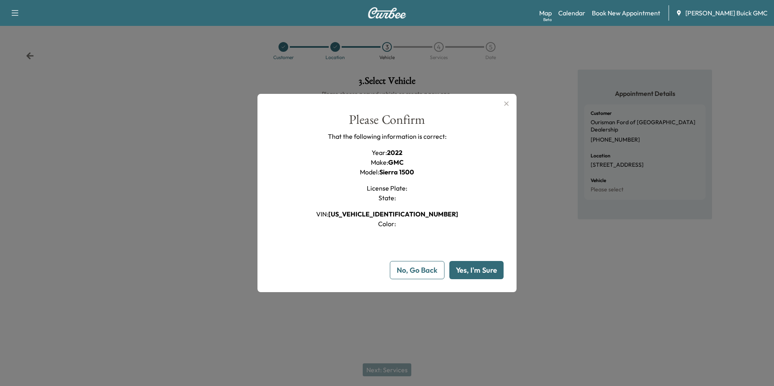
click at [468, 268] on button "Yes, I'm Sure" at bounding box center [476, 270] width 54 height 18
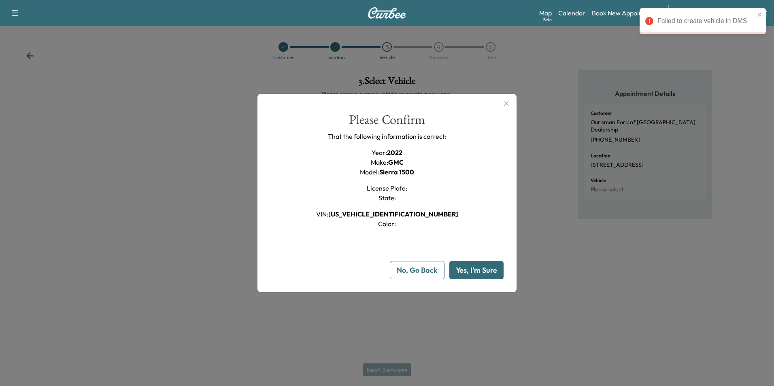
click at [505, 102] on icon "button" at bounding box center [506, 104] width 4 height 4
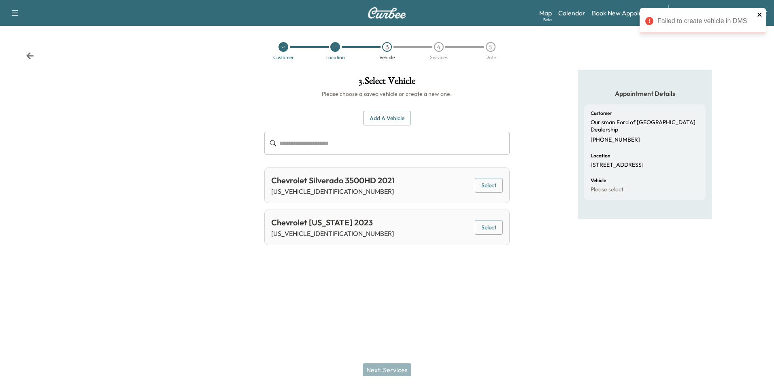
click at [760, 15] on icon "close" at bounding box center [759, 15] width 4 height 4
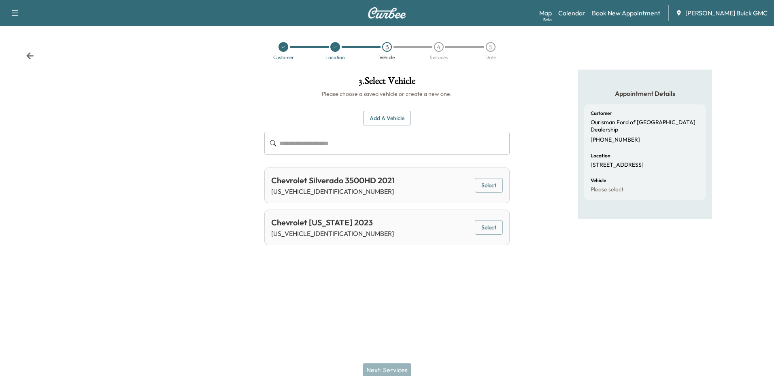
click at [530, 57] on div "Customer Location 3 Vehicle 4 Services 5 Date" at bounding box center [387, 50] width 774 height 37
click at [527, 91] on div "Appointment Details Customer Ourisman Ford of Manassas Dealership (703) 659-954…" at bounding box center [645, 166] width 258 height 193
click at [518, 70] on div "Appointment Details Customer Ourisman Ford of Manassas Dealership (703) 659-954…" at bounding box center [645, 166] width 258 height 193
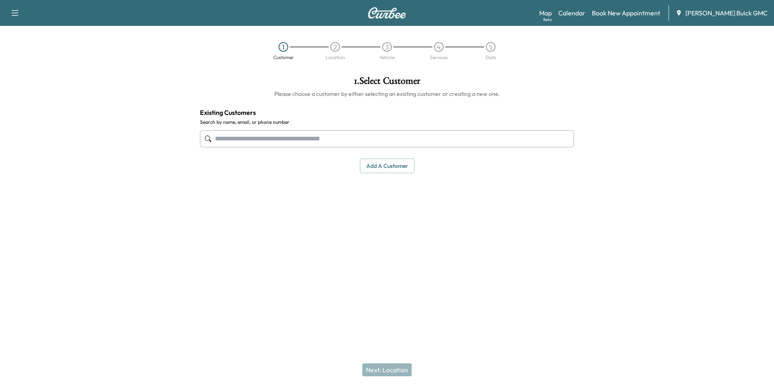
click at [265, 138] on input "text" at bounding box center [387, 138] width 374 height 17
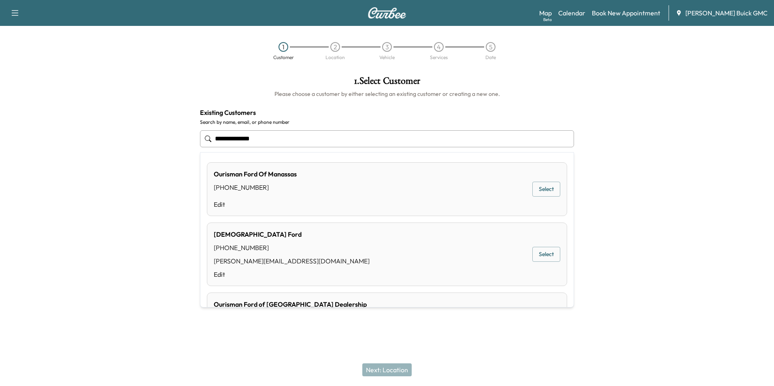
scroll to position [59, 0]
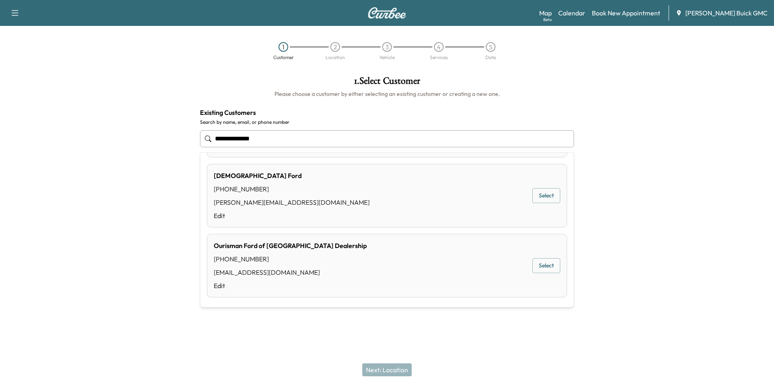
click at [543, 264] on button "Select" at bounding box center [546, 265] width 28 height 15
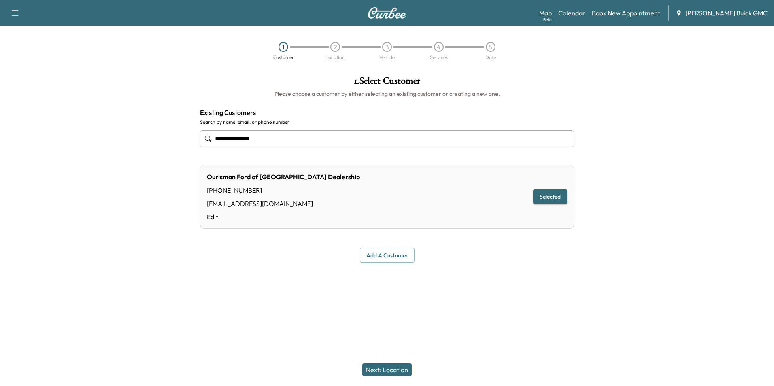
type input "**********"
click at [396, 367] on button "Next: Location" at bounding box center [386, 369] width 49 height 13
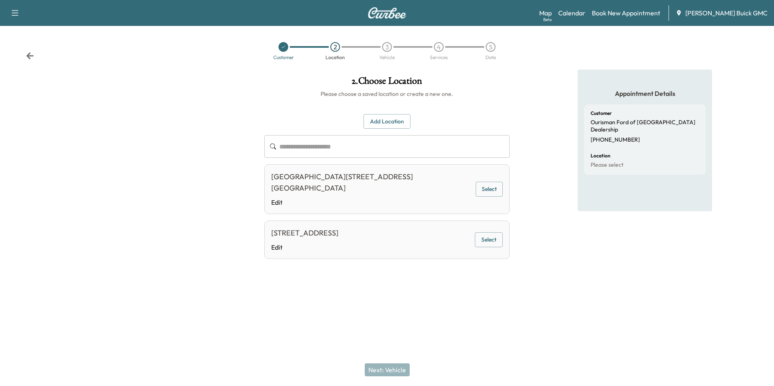
click at [486, 238] on button "Select" at bounding box center [489, 239] width 28 height 15
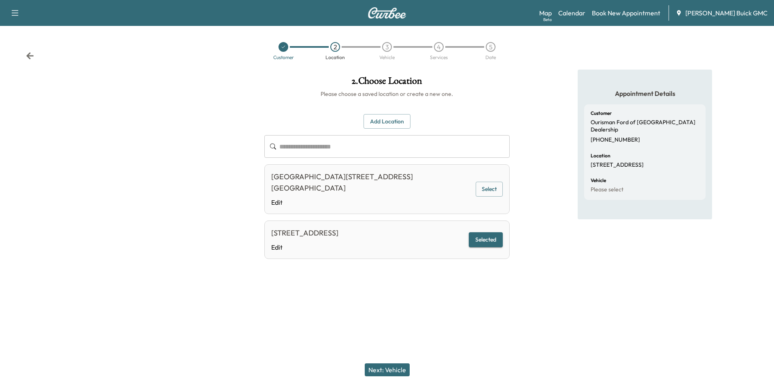
click at [396, 369] on button "Next: Vehicle" at bounding box center [387, 369] width 45 height 13
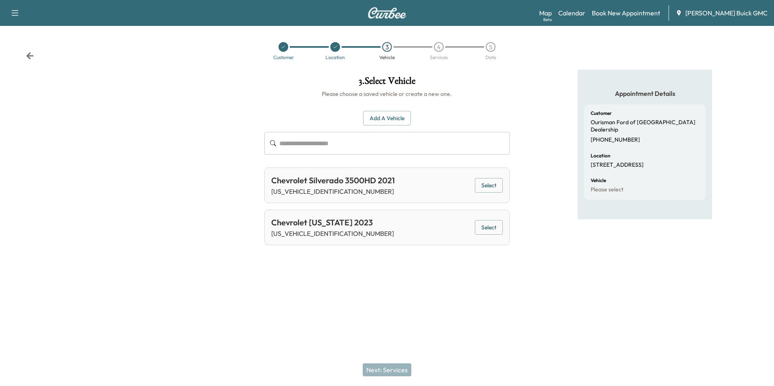
click at [340, 145] on input "text" at bounding box center [394, 143] width 230 height 23
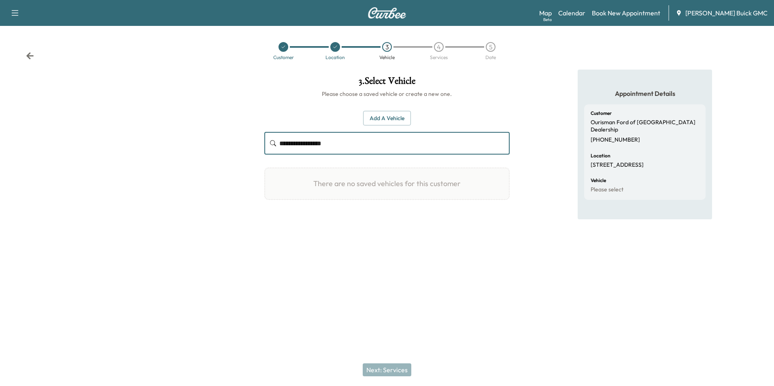
type input "**********"
click at [381, 115] on button "Add a Vehicle" at bounding box center [387, 118] width 48 height 15
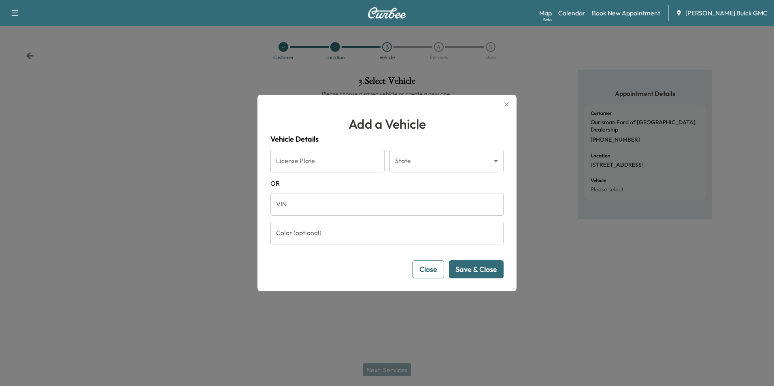
click at [322, 208] on input "VIN" at bounding box center [386, 204] width 233 height 23
type input "**********"
click at [478, 270] on button "Save & Close" at bounding box center [476, 269] width 55 height 18
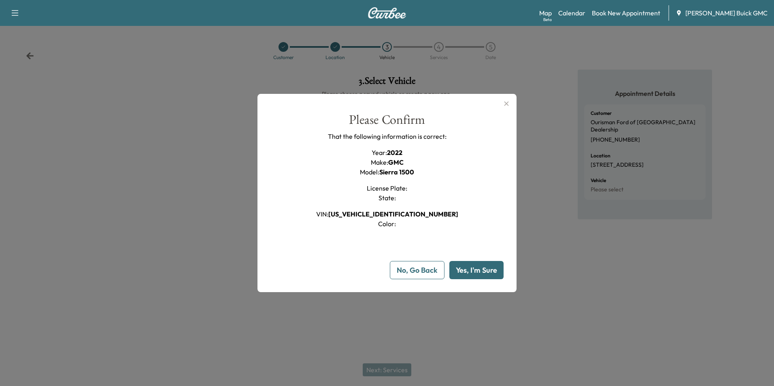
click at [478, 270] on button "Yes, I'm Sure" at bounding box center [476, 270] width 54 height 18
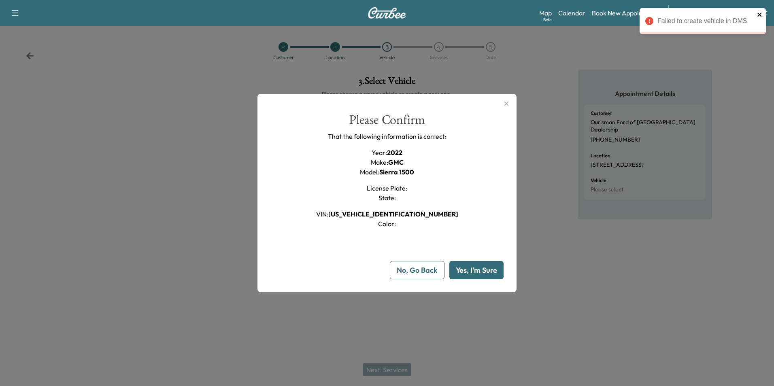
click at [759, 13] on icon "close" at bounding box center [760, 14] width 6 height 6
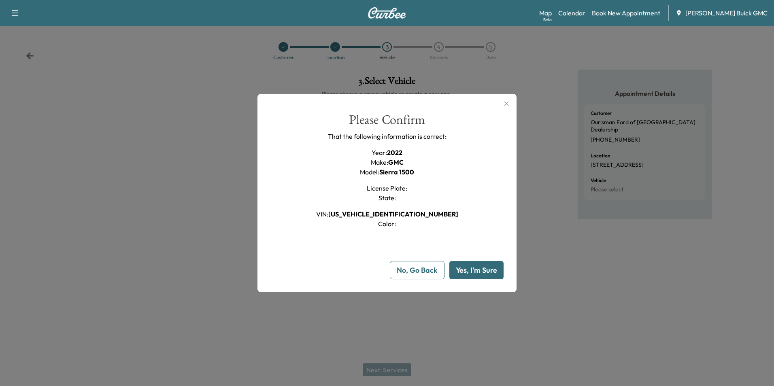
click at [504, 102] on icon "button" at bounding box center [506, 104] width 10 height 10
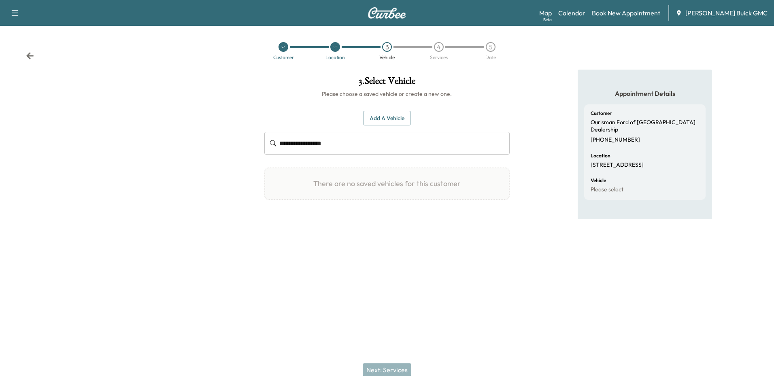
click at [544, 193] on div "Appointment Details Customer Ourisman Ford of Manassas Dealership (703) 659-954…" at bounding box center [645, 166] width 258 height 193
click at [525, 100] on div "Appointment Details Customer Ourisman Ford of Manassas Dealership (703) 659-954…" at bounding box center [645, 166] width 258 height 193
click at [528, 95] on div "Appointment Details Customer Ourisman Ford of Manassas Dealership (703) 659-954…" at bounding box center [645, 166] width 258 height 193
click at [529, 98] on div "Appointment Details Customer Ourisman Ford of Manassas Dealership (703) 659-954…" at bounding box center [645, 166] width 258 height 193
click at [545, 71] on div "Appointment Details Customer Ourisman Ford of Manassas Dealership (703) 659-954…" at bounding box center [645, 166] width 258 height 193
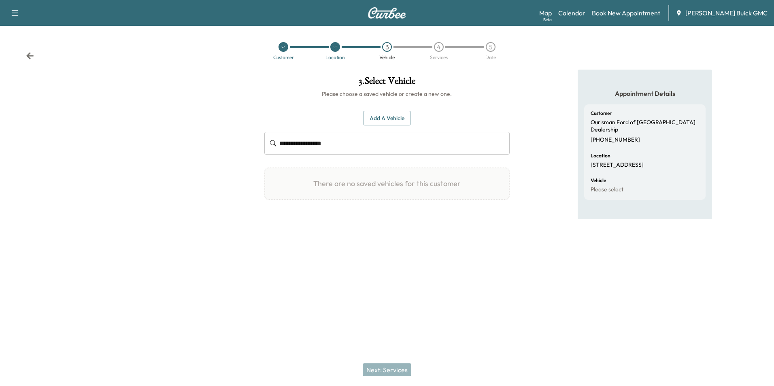
click at [556, 62] on div "Customer Location 3 Vehicle 4 Services 5 Date" at bounding box center [387, 50] width 774 height 37
click at [555, 62] on div "Customer Location 3 Vehicle 4 Services 5 Date" at bounding box center [387, 50] width 774 height 37
click at [550, 71] on div "Appointment Details Customer Ourisman Ford of Manassas Dealership (703) 659-954…" at bounding box center [645, 166] width 258 height 193
click at [550, 70] on div "Appointment Details Customer Ourisman Ford of Manassas Dealership (703) 659-954…" at bounding box center [645, 166] width 258 height 193
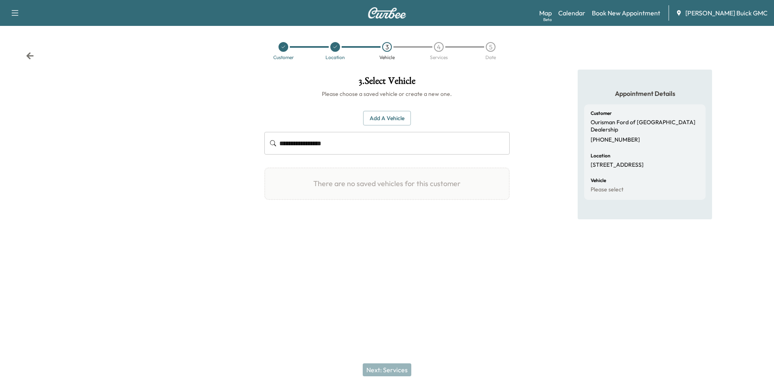
click at [548, 265] on div at bounding box center [387, 276] width 774 height 26
click at [537, 144] on div "Appointment Details Customer Ourisman Ford of Manassas Dealership (703) 659-954…" at bounding box center [645, 166] width 258 height 193
click at [362, 144] on input "**********" at bounding box center [394, 143] width 230 height 23
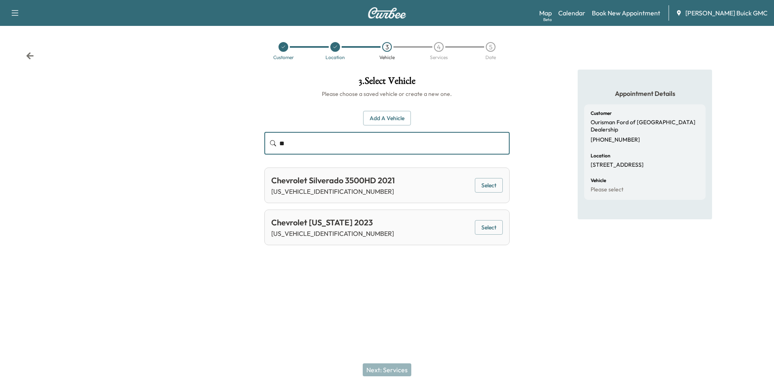
type input "*"
click at [357, 143] on input "text" at bounding box center [394, 143] width 230 height 23
click at [284, 46] on icon at bounding box center [283, 47] width 5 height 5
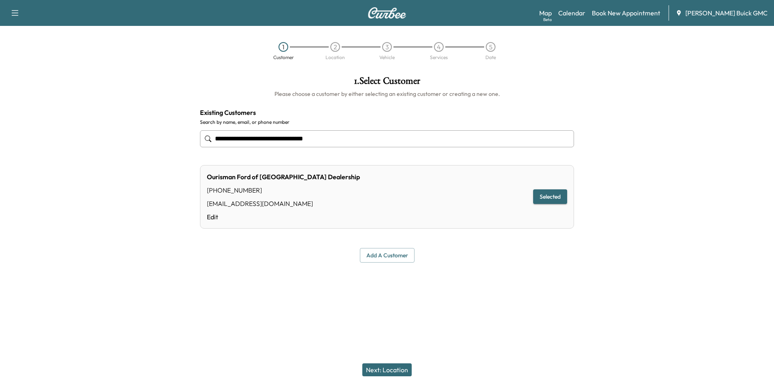
click at [348, 139] on input "**********" at bounding box center [387, 138] width 374 height 17
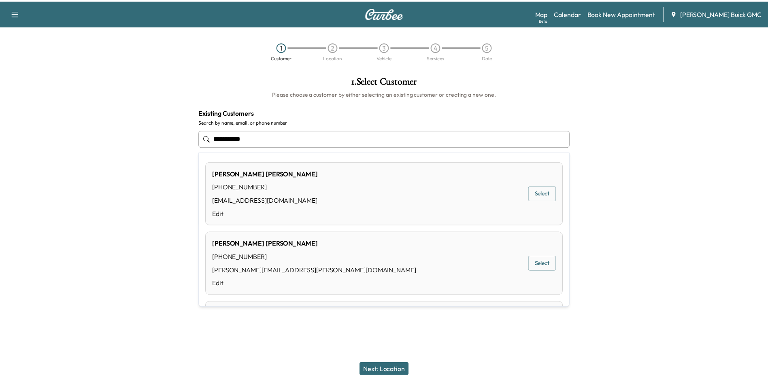
scroll to position [0, 0]
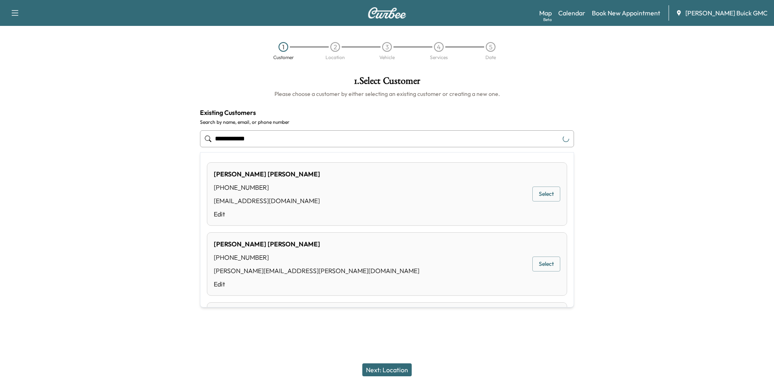
click at [538, 192] on button "Select" at bounding box center [546, 194] width 28 height 15
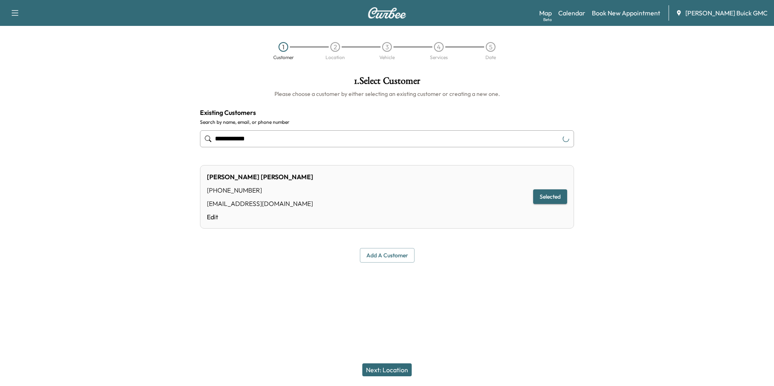
type input "**********"
click at [514, 258] on div "Add a customer" at bounding box center [387, 255] width 374 height 15
click at [516, 258] on div "Add a customer" at bounding box center [387, 255] width 374 height 15
click at [283, 47] on div "1" at bounding box center [283, 47] width 10 height 10
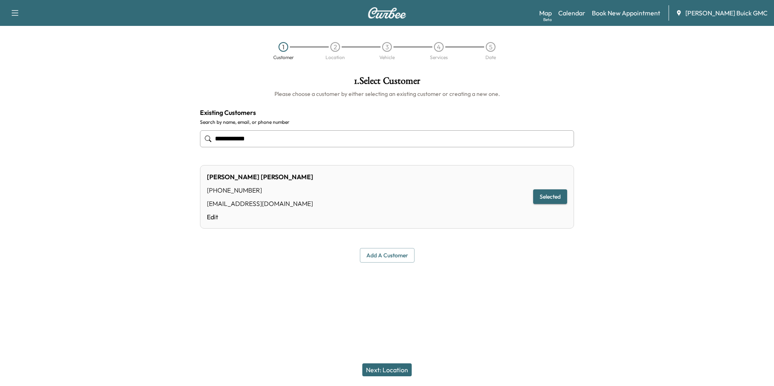
click at [281, 46] on div "1" at bounding box center [283, 47] width 10 height 10
click at [261, 140] on input "**********" at bounding box center [387, 138] width 374 height 17
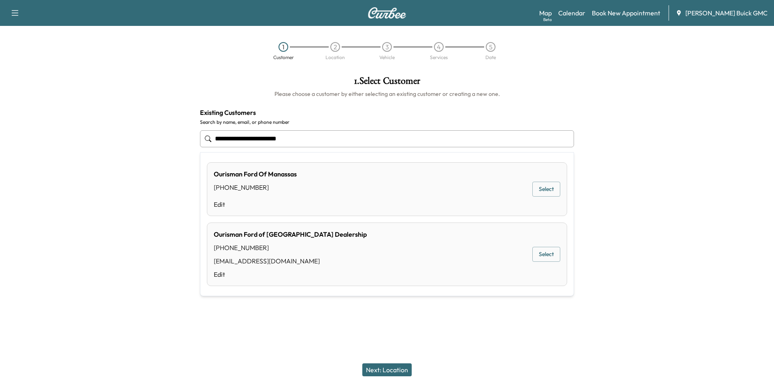
click at [541, 252] on button "Select" at bounding box center [546, 254] width 28 height 15
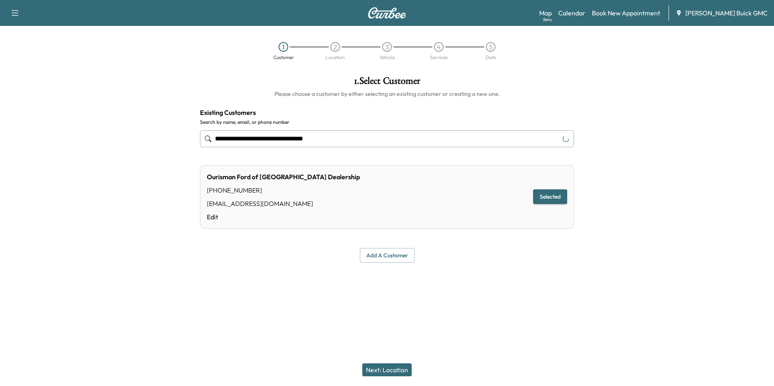
type input "**********"
click at [388, 368] on button "Next: Location" at bounding box center [386, 369] width 49 height 13
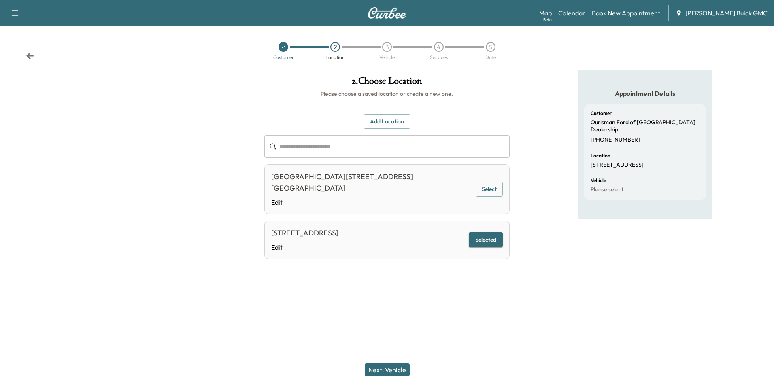
click at [331, 146] on input "text" at bounding box center [394, 146] width 230 height 23
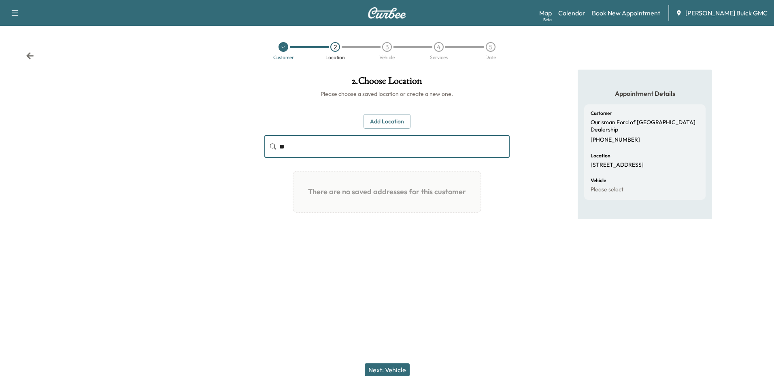
type input "*"
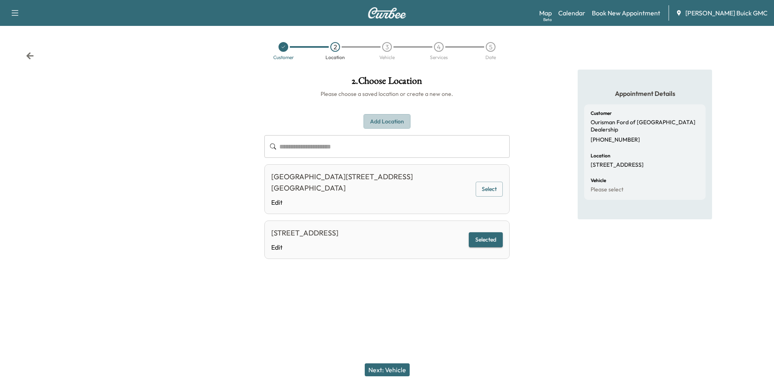
click at [384, 118] on button "Add Location" at bounding box center [386, 121] width 47 height 15
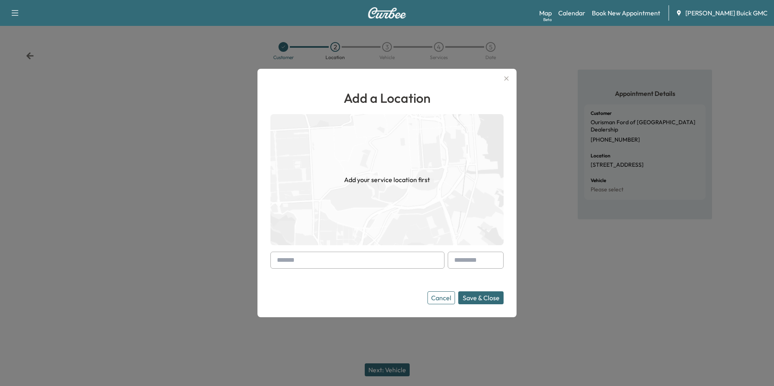
click at [328, 258] on input "text" at bounding box center [357, 260] width 174 height 17
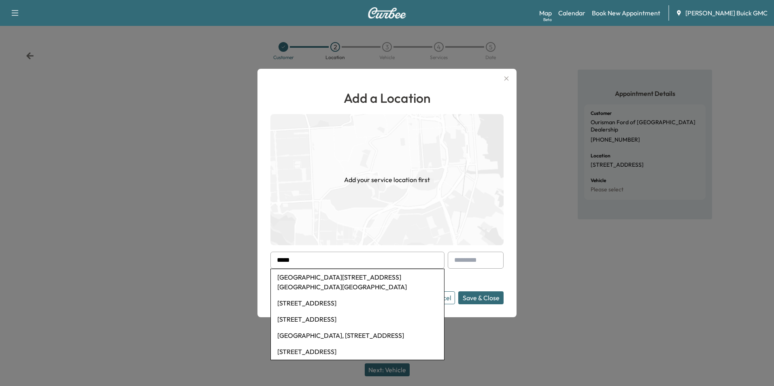
click at [327, 276] on li "Historic District, 10660 Automotive Drive, Manassas, VA, USA" at bounding box center [357, 282] width 173 height 26
type input "**********"
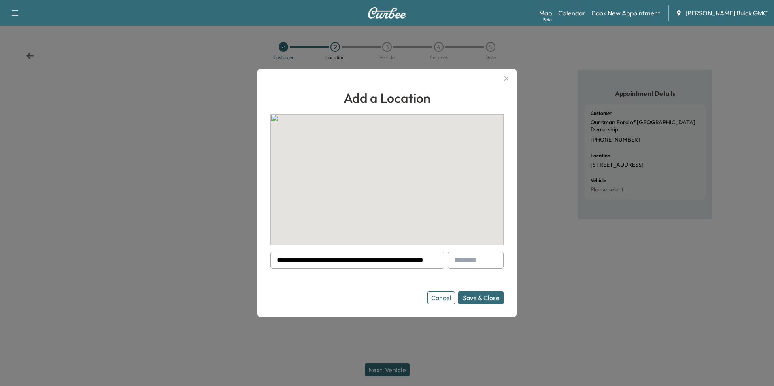
click at [487, 296] on button "Save & Close" at bounding box center [480, 297] width 45 height 13
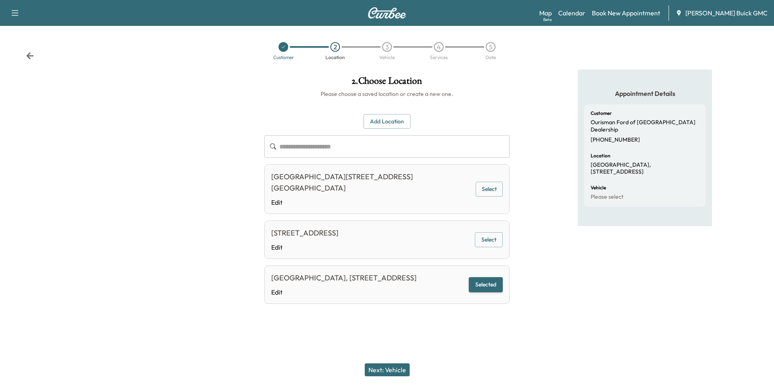
click at [390, 368] on button "Next: Vehicle" at bounding box center [387, 369] width 45 height 13
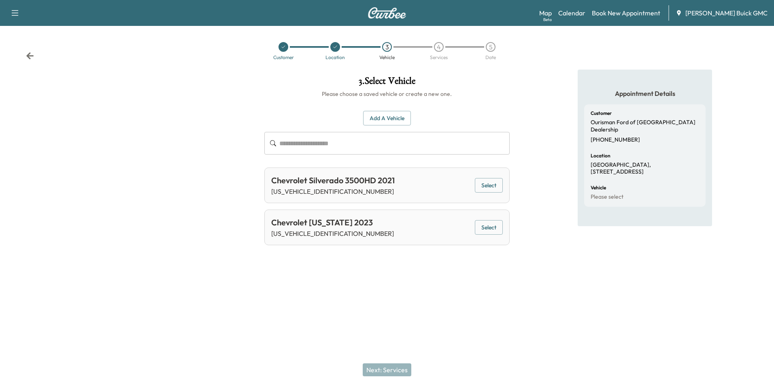
click at [384, 117] on button "Add a Vehicle" at bounding box center [387, 118] width 48 height 15
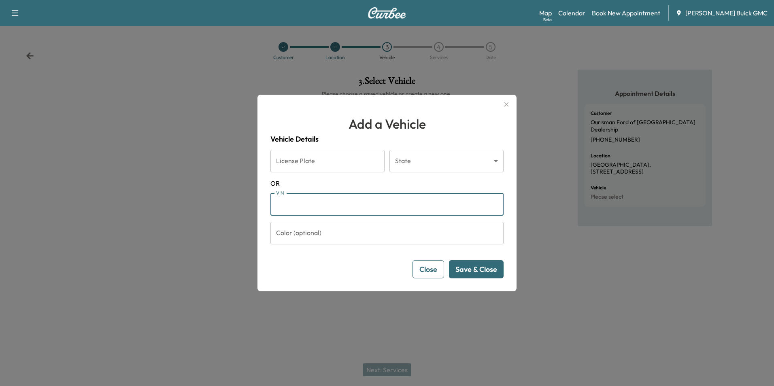
click at [304, 202] on input "VIN" at bounding box center [386, 204] width 233 height 23
type input "**********"
click at [484, 270] on button "Save & Close" at bounding box center [476, 269] width 55 height 18
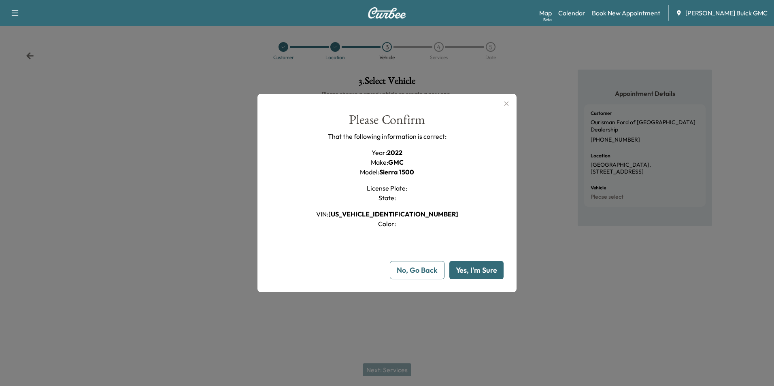
click at [484, 270] on button "Yes, I'm Sure" at bounding box center [476, 270] width 54 height 18
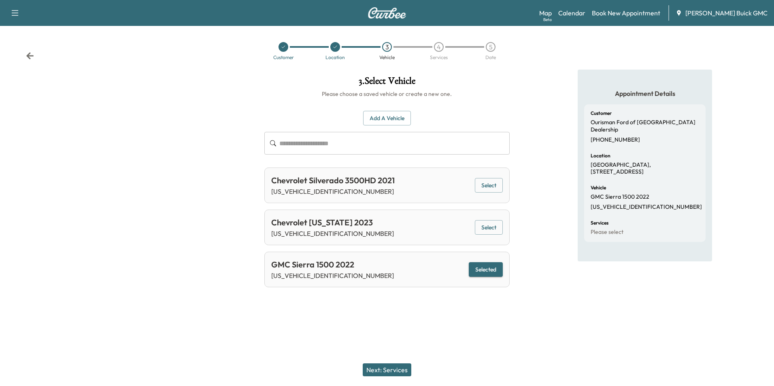
click at [392, 367] on button "Next: Services" at bounding box center [387, 369] width 49 height 13
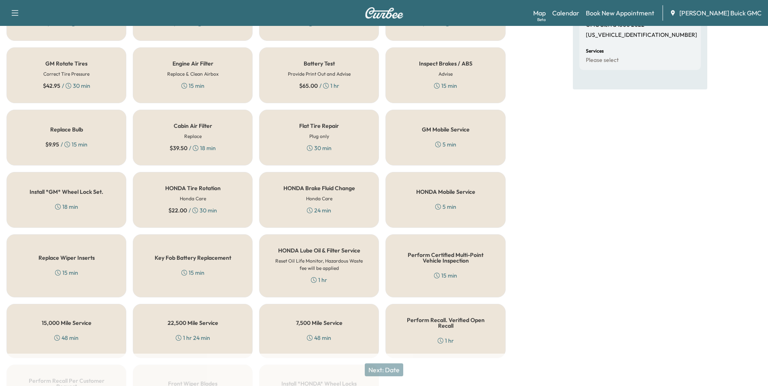
scroll to position [232, 0]
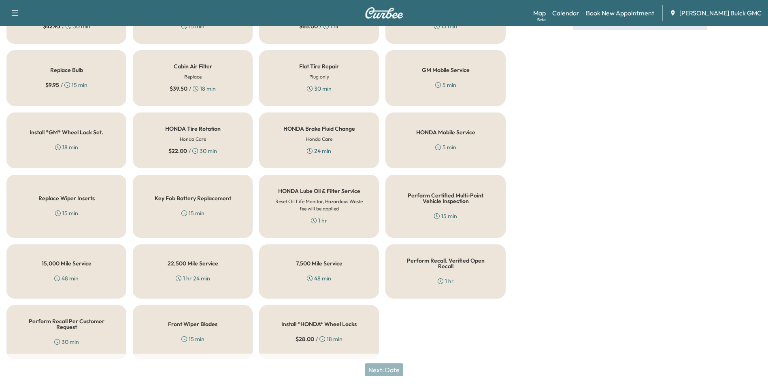
click at [70, 322] on h5 "Perform Recall Per Customer Request" at bounding box center [66, 324] width 93 height 11
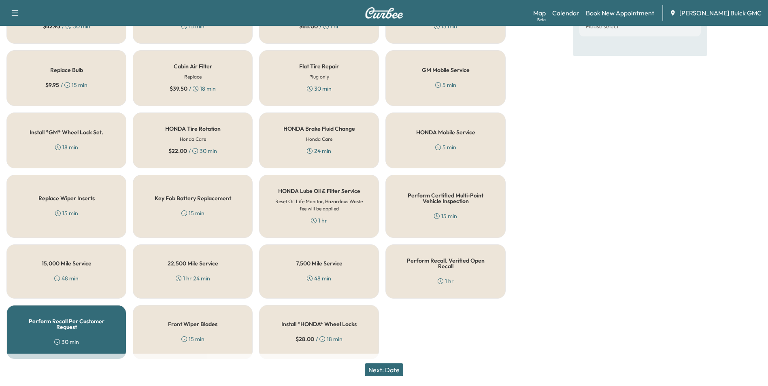
click at [390, 365] on button "Next: Date" at bounding box center [384, 369] width 38 height 13
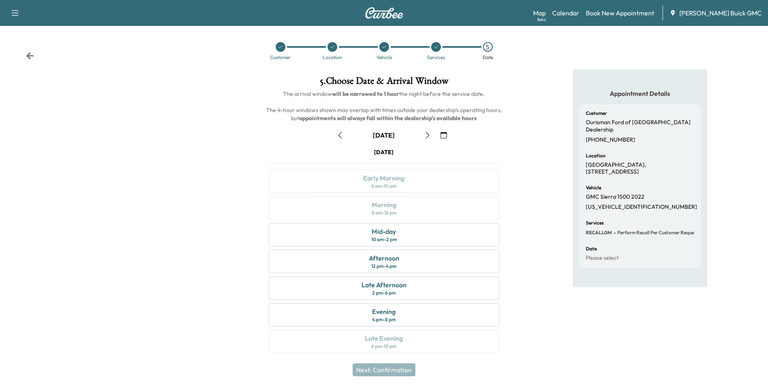
click at [542, 188] on div "Appointment Details Customer Ourisman Ford of Manassas Dealership (703) 659-954…" at bounding box center [640, 216] width 256 height 293
click at [393, 234] on div "Mid-day" at bounding box center [384, 232] width 24 height 10
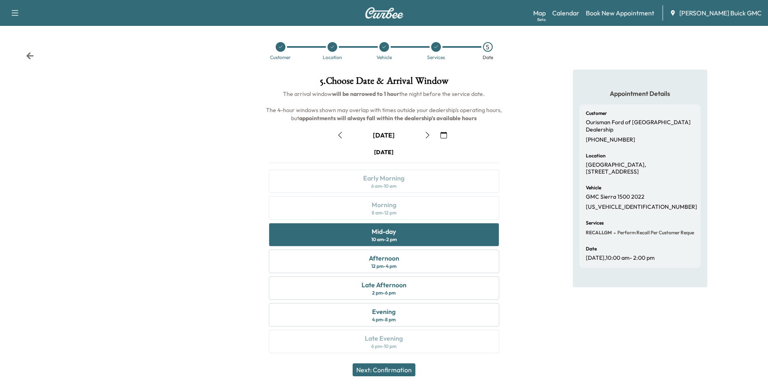
click at [397, 368] on button "Next: Confirmation" at bounding box center [384, 369] width 63 height 13
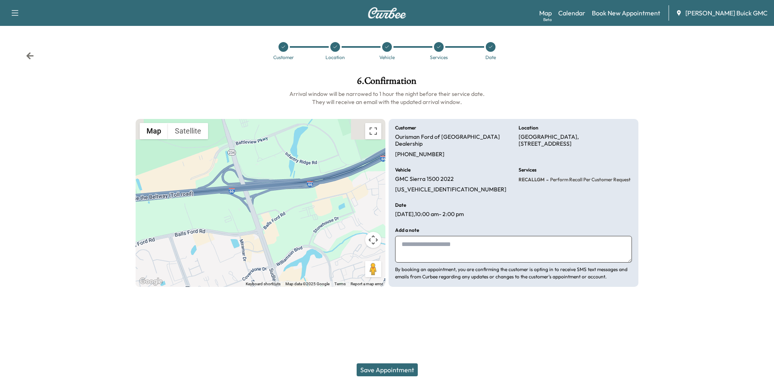
click at [439, 238] on textarea at bounding box center [513, 249] width 237 height 27
type textarea "**********"
click at [396, 366] on button "Save Appointment" at bounding box center [387, 369] width 61 height 13
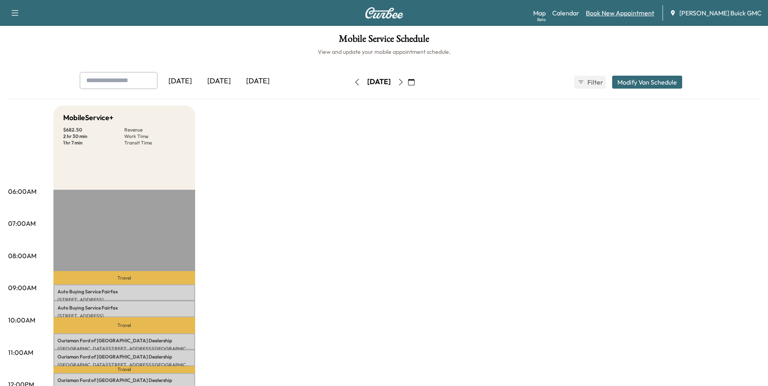
click at [619, 12] on link "Book New Appointment" at bounding box center [620, 13] width 68 height 10
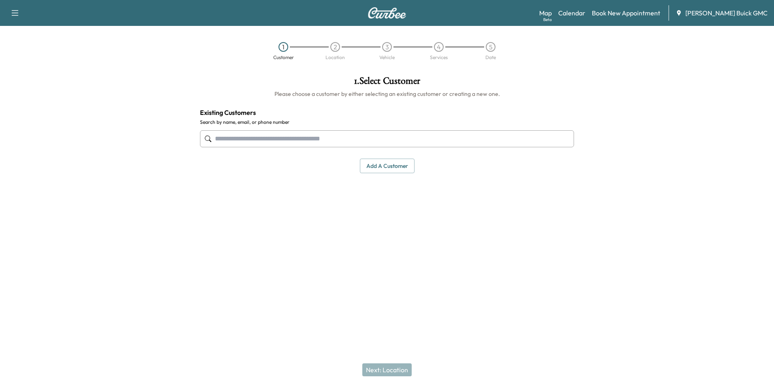
click at [294, 137] on input "text" at bounding box center [387, 138] width 374 height 17
click at [273, 140] on input "text" at bounding box center [387, 138] width 374 height 17
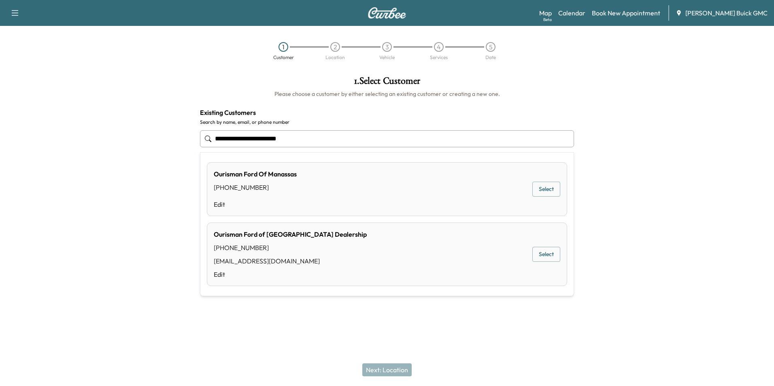
click at [546, 252] on button "Select" at bounding box center [546, 254] width 28 height 15
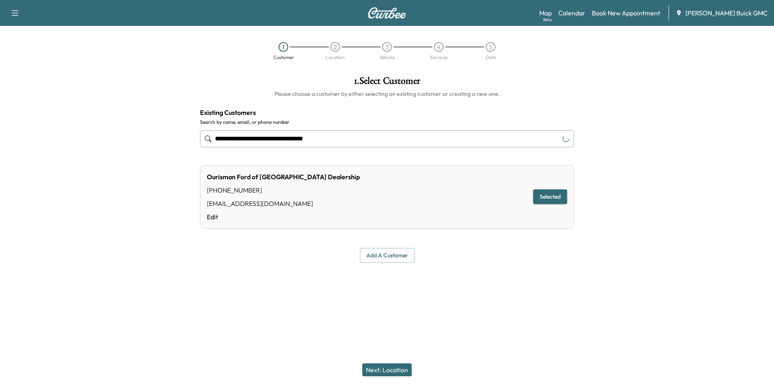
type input "**********"
click at [390, 368] on button "Next: Location" at bounding box center [386, 369] width 49 height 13
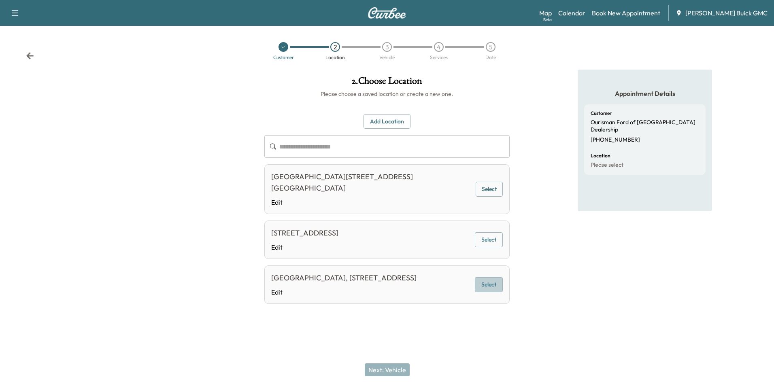
click at [484, 290] on button "Select" at bounding box center [489, 284] width 28 height 15
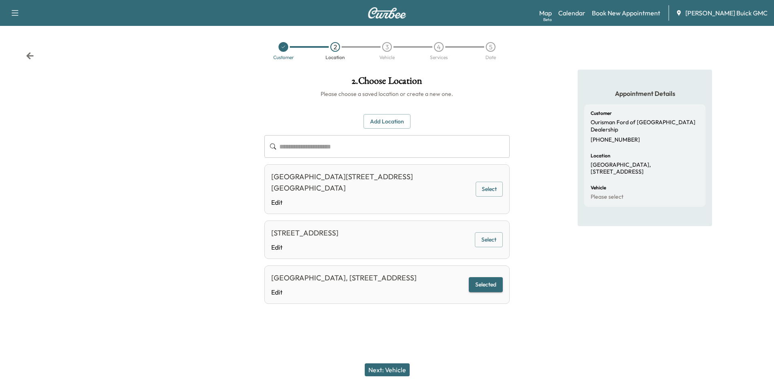
click at [397, 369] on button "Next: Vehicle" at bounding box center [387, 369] width 45 height 13
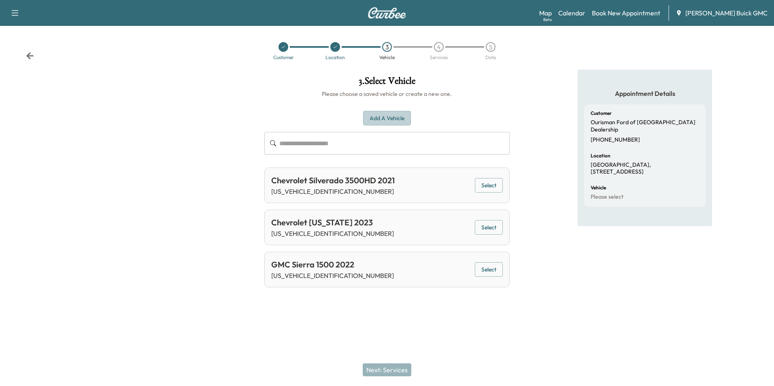
click at [381, 114] on button "Add a Vehicle" at bounding box center [387, 118] width 48 height 15
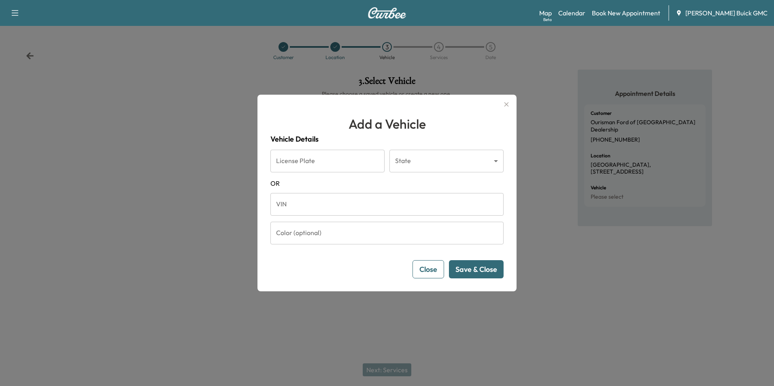
click at [311, 204] on input "VIN" at bounding box center [386, 204] width 233 height 23
type input "**********"
click at [474, 267] on button "Save & Close" at bounding box center [476, 269] width 55 height 18
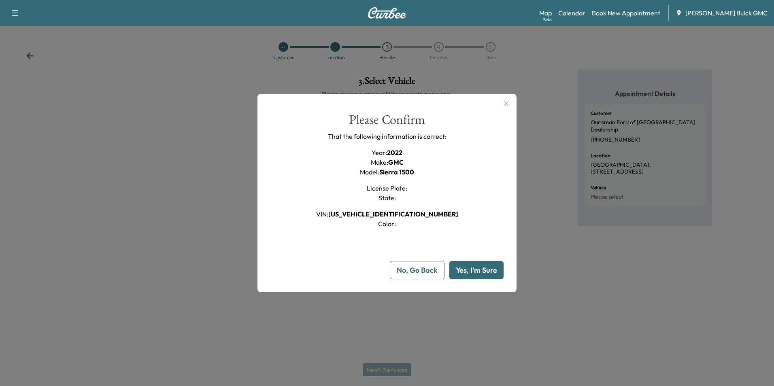
click at [474, 267] on button "Yes, I'm Sure" at bounding box center [476, 270] width 54 height 18
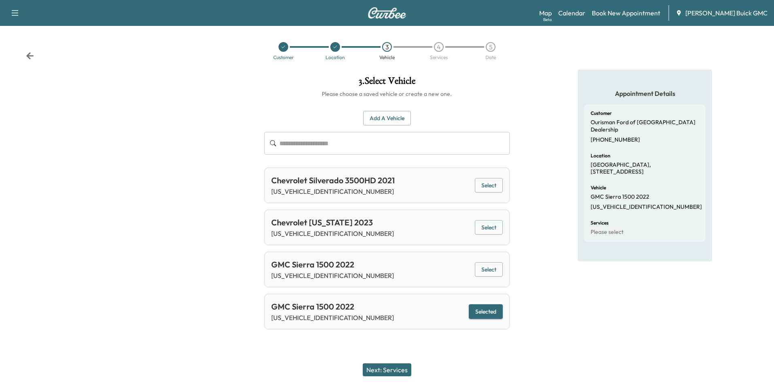
click at [395, 368] on button "Next: Services" at bounding box center [387, 369] width 49 height 13
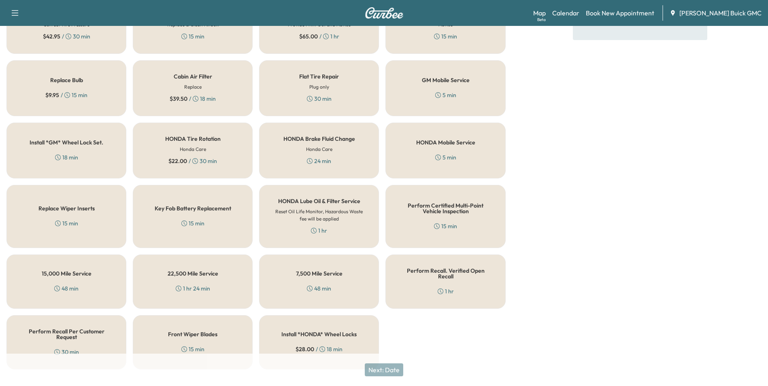
scroll to position [232, 0]
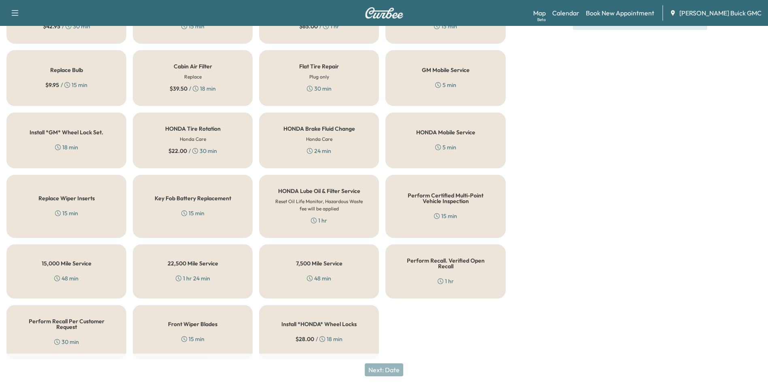
click at [73, 322] on h5 "Perform Recall Per Customer Request" at bounding box center [66, 324] width 93 height 11
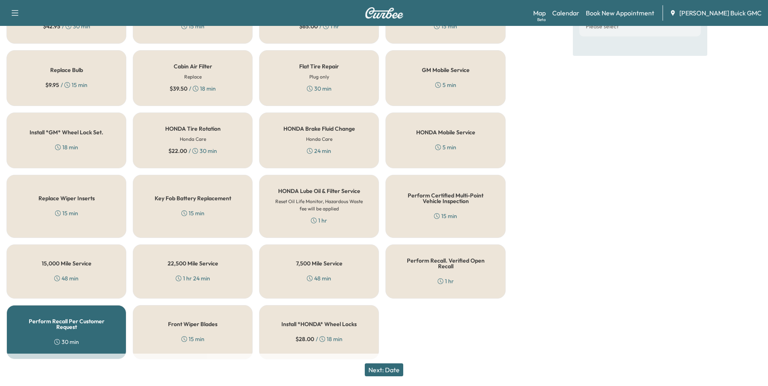
click at [394, 369] on button "Next: Date" at bounding box center [384, 369] width 38 height 13
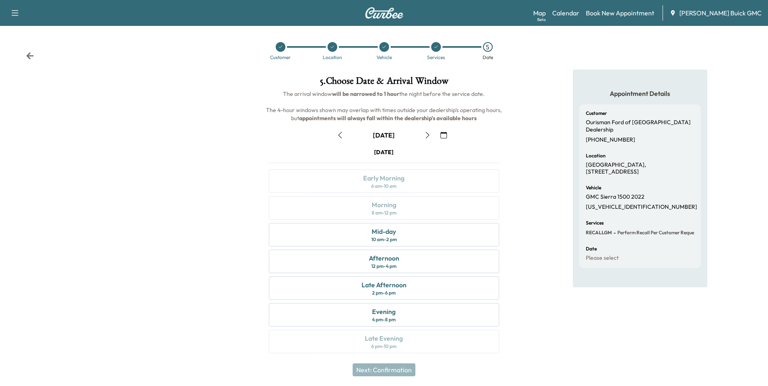
scroll to position [3, 0]
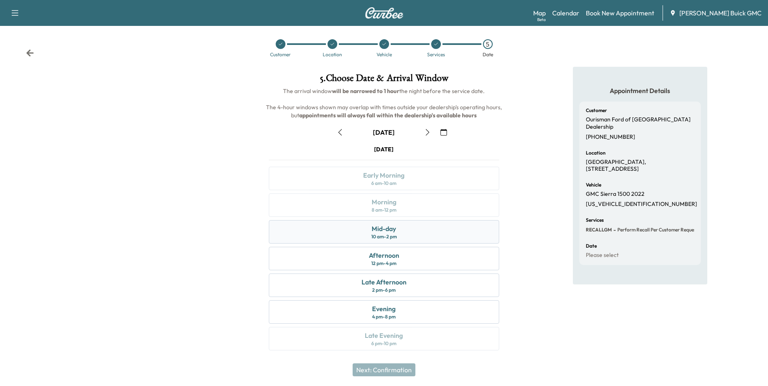
click at [394, 229] on div "Mid-day" at bounding box center [384, 229] width 24 height 10
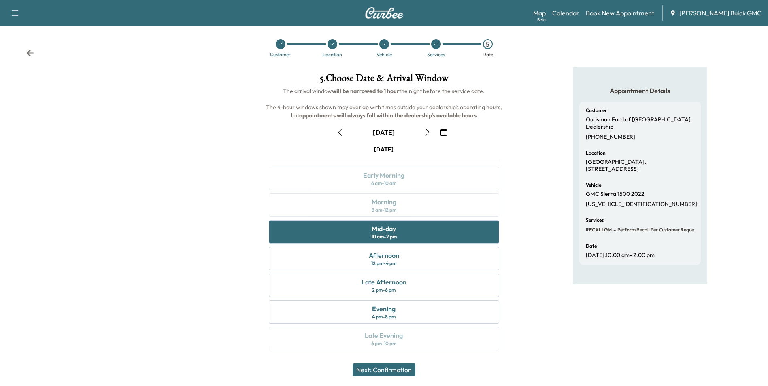
click at [401, 367] on button "Next: Confirmation" at bounding box center [384, 369] width 63 height 13
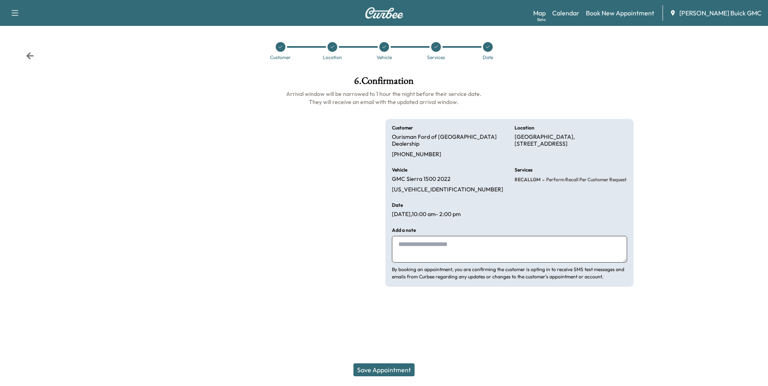
scroll to position [0, 0]
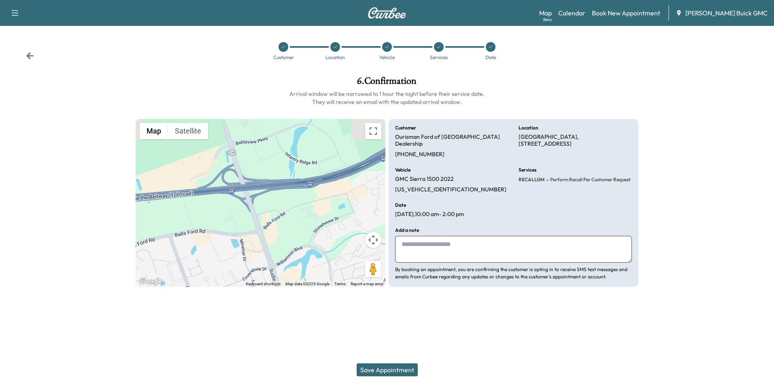
click at [458, 241] on textarea at bounding box center [513, 249] width 237 height 27
type textarea "**********"
click at [395, 370] on button "Save Appointment" at bounding box center [387, 369] width 61 height 13
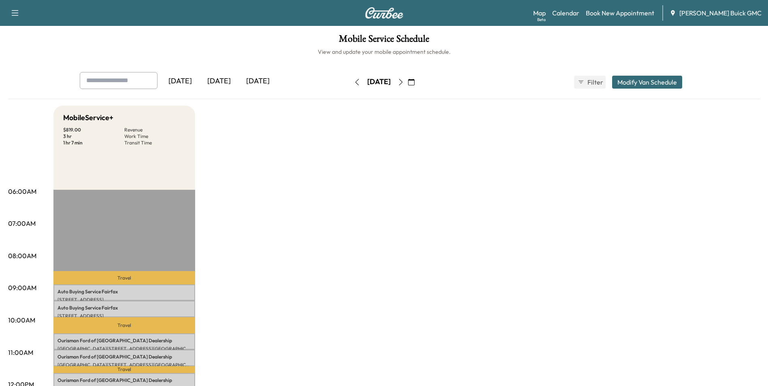
click at [626, 11] on link "Book New Appointment" at bounding box center [620, 13] width 68 height 10
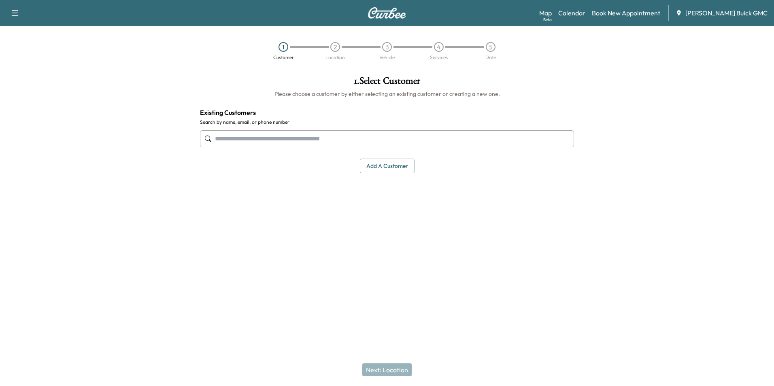
click at [339, 135] on input "text" at bounding box center [387, 138] width 374 height 17
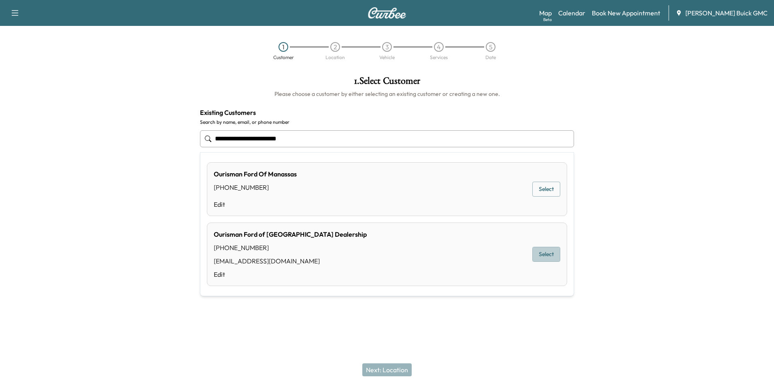
click at [544, 250] on button "Select" at bounding box center [546, 254] width 28 height 15
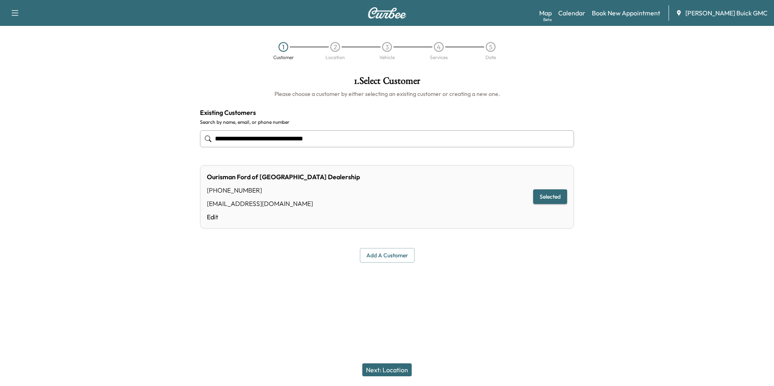
type input "**********"
click at [394, 369] on button "Next: Location" at bounding box center [386, 369] width 49 height 13
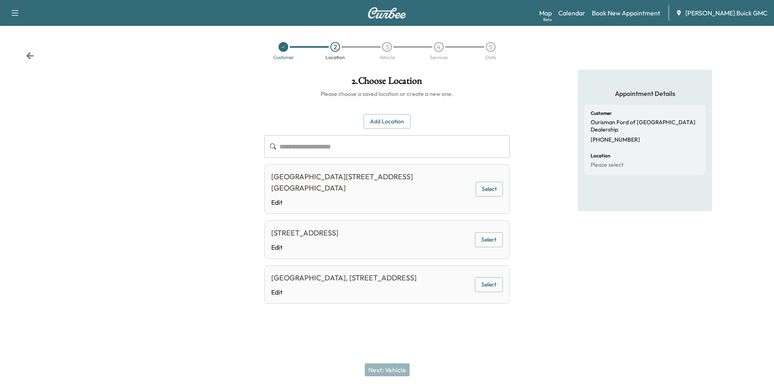
click at [492, 288] on button "Select" at bounding box center [489, 284] width 28 height 15
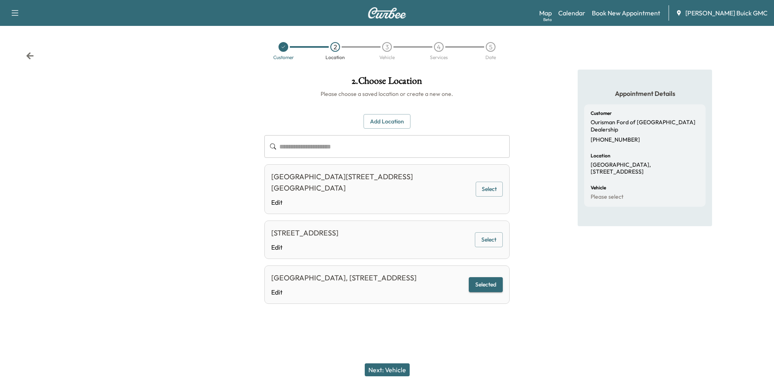
click at [397, 370] on button "Next: Vehicle" at bounding box center [387, 369] width 45 height 13
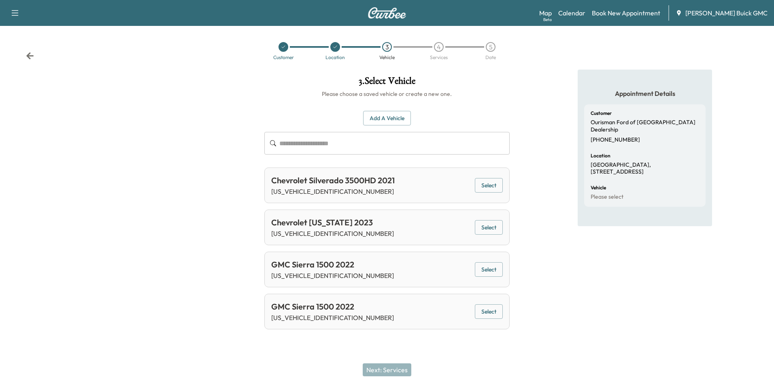
click at [383, 119] on button "Add a Vehicle" at bounding box center [387, 118] width 48 height 15
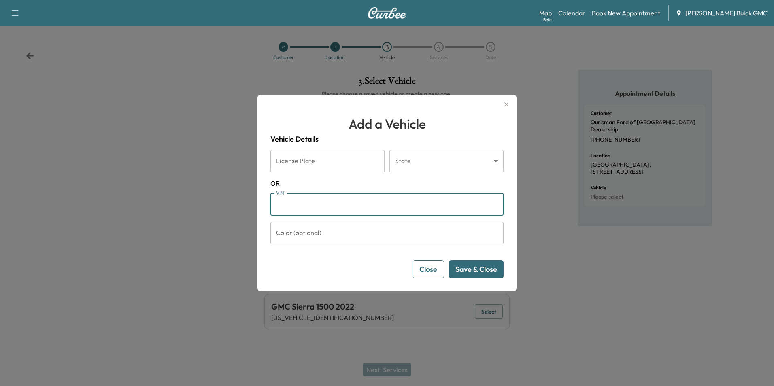
drag, startPoint x: 326, startPoint y: 202, endPoint x: 350, endPoint y: 201, distance: 23.9
click at [327, 202] on input "VIN" at bounding box center [386, 204] width 233 height 23
type input "**********"
click at [484, 266] on button "Save & Close" at bounding box center [476, 269] width 55 height 18
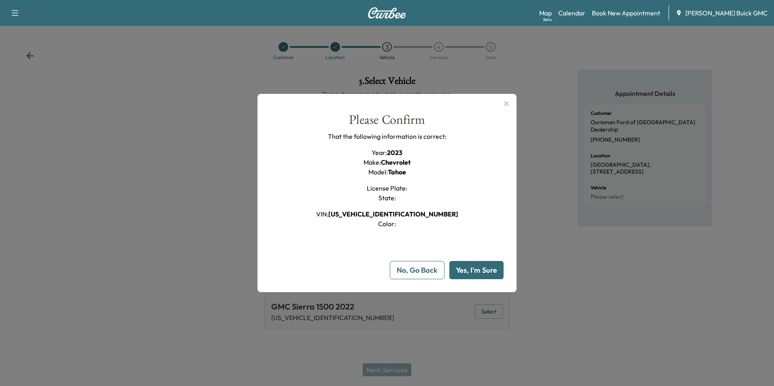
click at [476, 270] on button "Yes, I'm Sure" at bounding box center [476, 270] width 54 height 18
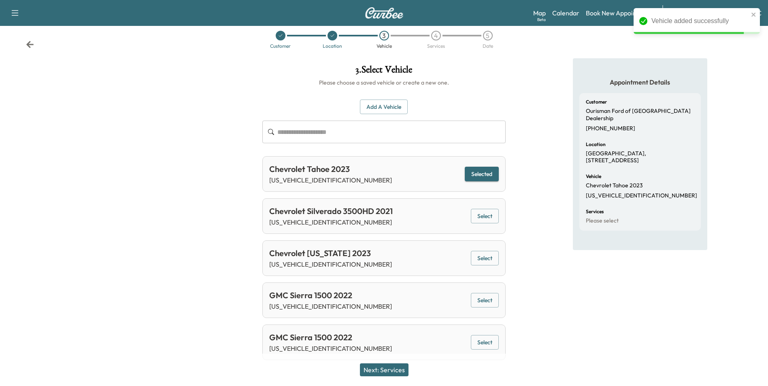
scroll to position [18, 0]
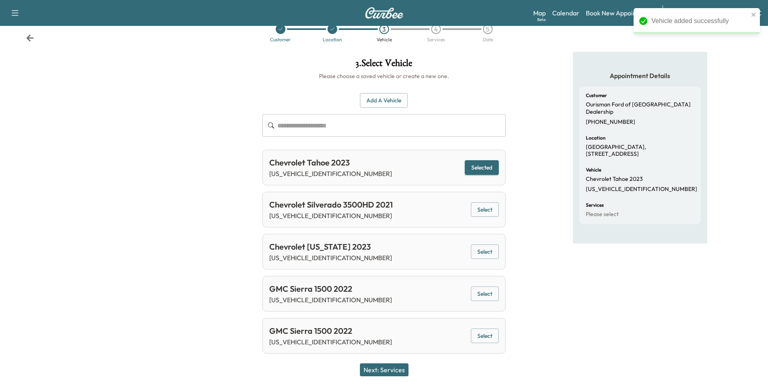
click at [400, 369] on button "Next: Services" at bounding box center [384, 369] width 49 height 13
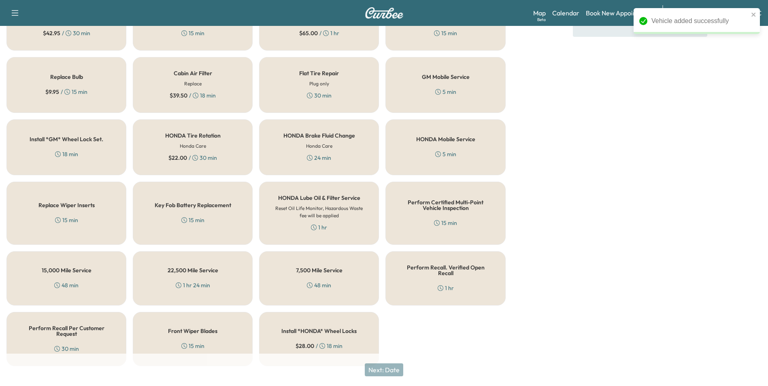
scroll to position [232, 0]
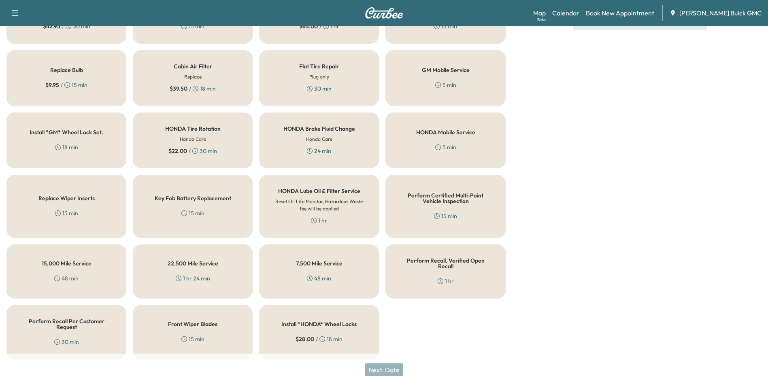
click at [68, 331] on div "Perform Recall Per Customer Request 30 min" at bounding box center [66, 332] width 120 height 54
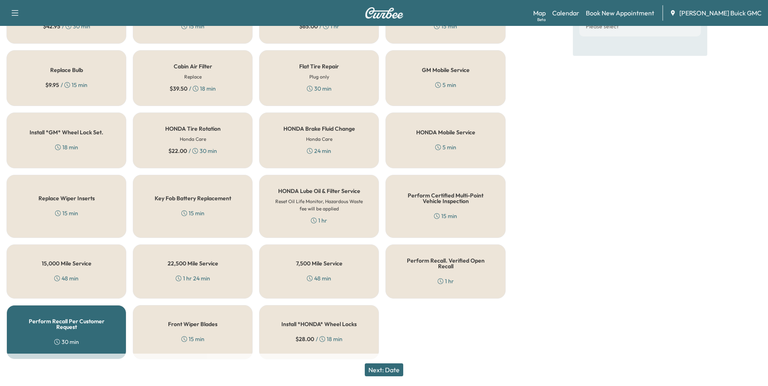
click at [395, 368] on button "Next: Date" at bounding box center [384, 369] width 38 height 13
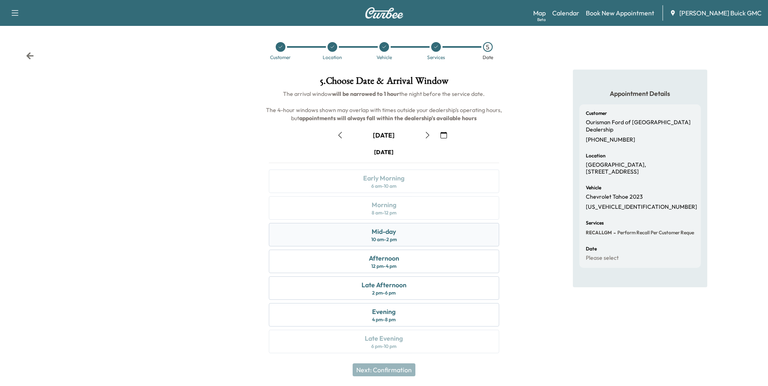
click at [410, 232] on div "Mid-day 10 am - 2 pm" at bounding box center [384, 234] width 230 height 23
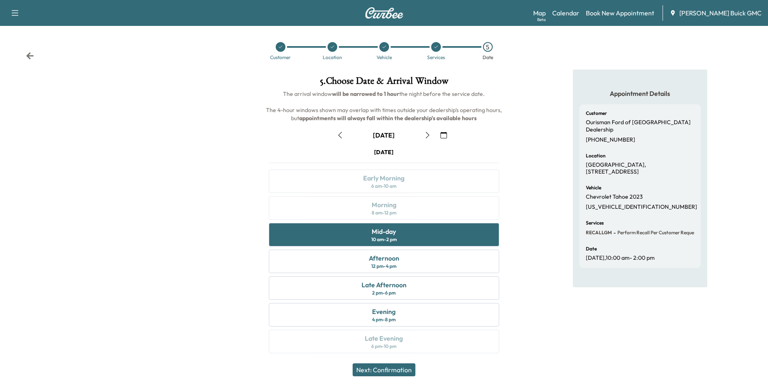
click at [395, 371] on button "Next: Confirmation" at bounding box center [384, 369] width 63 height 13
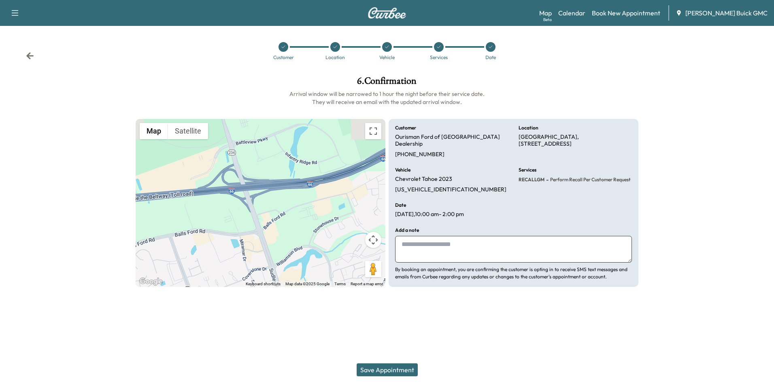
click at [420, 244] on textarea at bounding box center [513, 249] width 237 height 27
type textarea "**********"
click at [390, 370] on button "Save Appointment" at bounding box center [387, 369] width 61 height 13
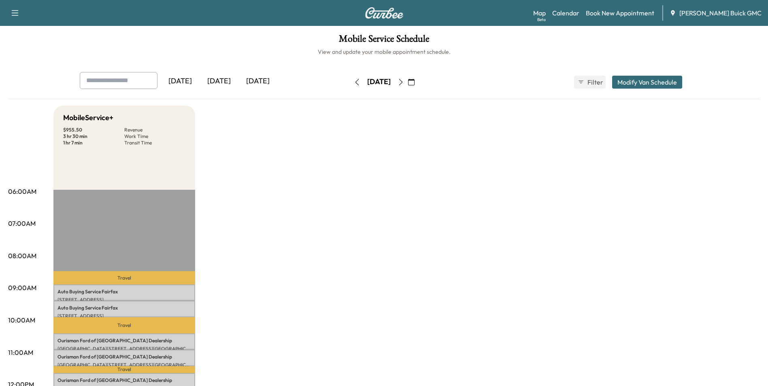
drag, startPoint x: 307, startPoint y: 126, endPoint x: 310, endPoint y: 134, distance: 8.6
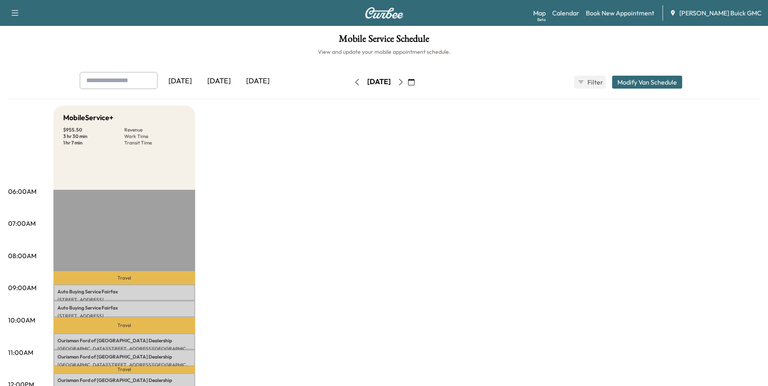
drag, startPoint x: 405, startPoint y: 169, endPoint x: 414, endPoint y: 173, distance: 10.0
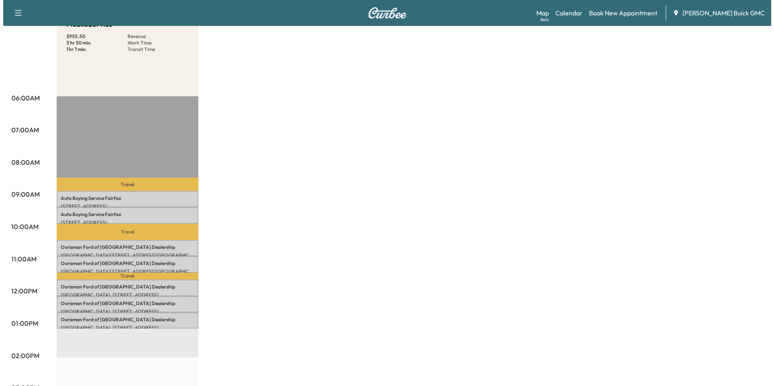
scroll to position [121, 0]
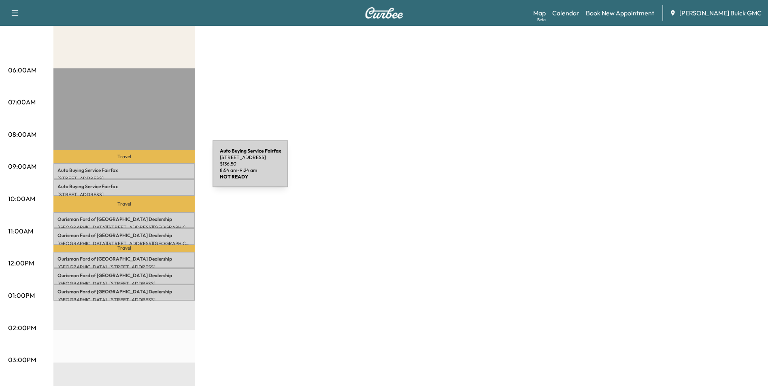
click at [152, 169] on p "Auto Buying Service Fairfax" at bounding box center [124, 170] width 134 height 6
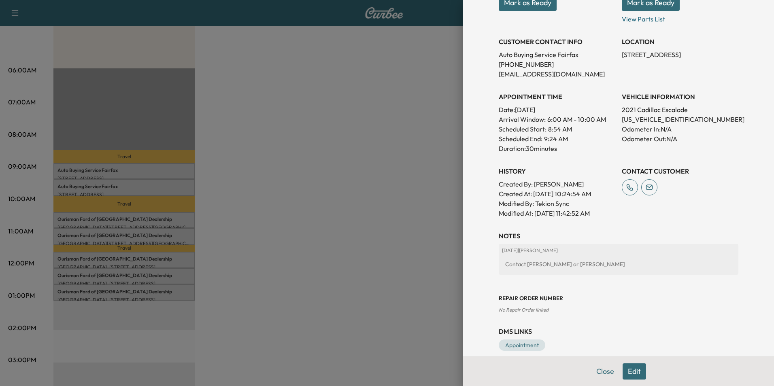
scroll to position [150, 0]
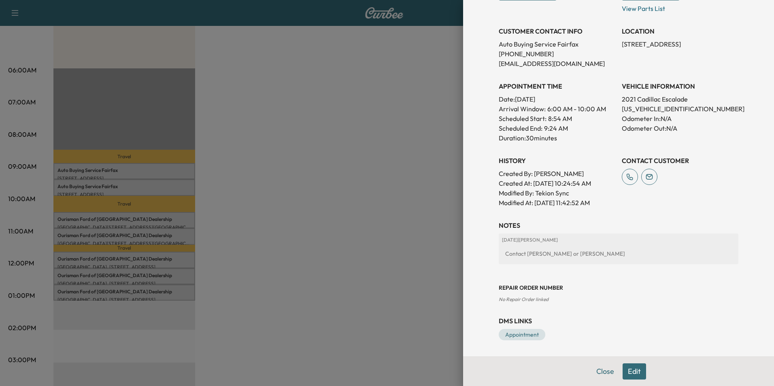
click at [626, 372] on button "Edit" at bounding box center [633, 371] width 23 height 16
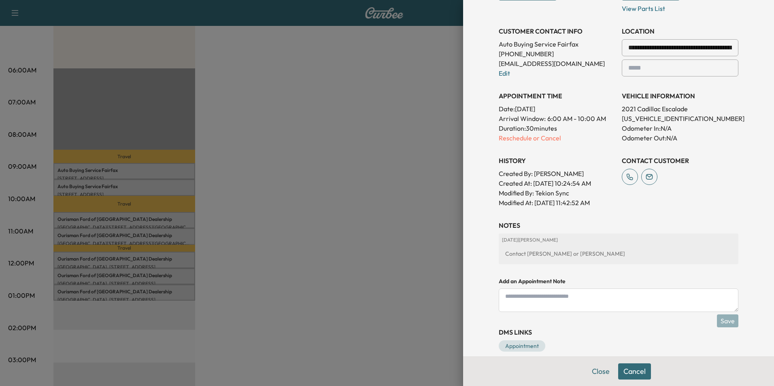
click at [532, 299] on textarea at bounding box center [619, 300] width 240 height 23
click at [653, 217] on div "**********" at bounding box center [618, 100] width 259 height 535
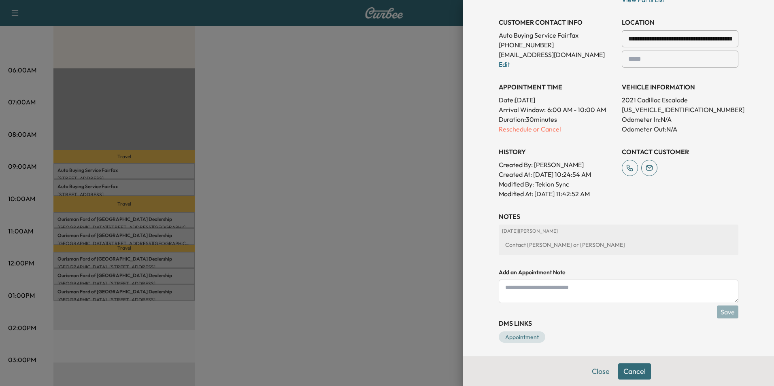
scroll to position [178, 0]
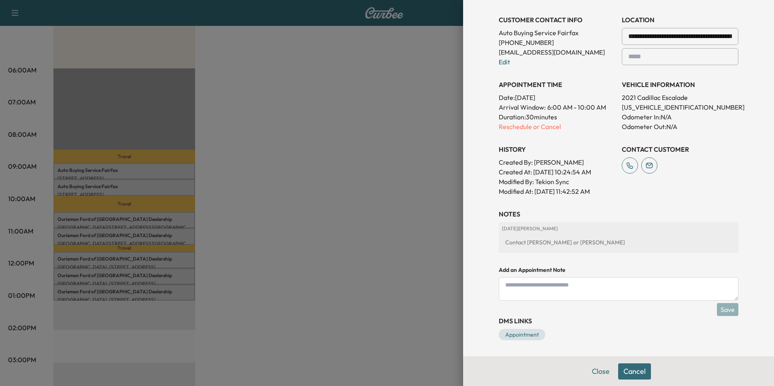
click at [518, 285] on textarea at bounding box center [619, 288] width 240 height 23
type textarea "**********"
click at [722, 308] on button "Save" at bounding box center [727, 309] width 21 height 13
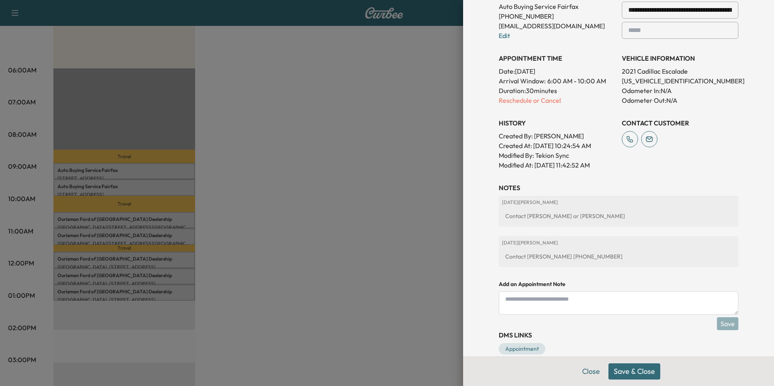
scroll to position [219, 0]
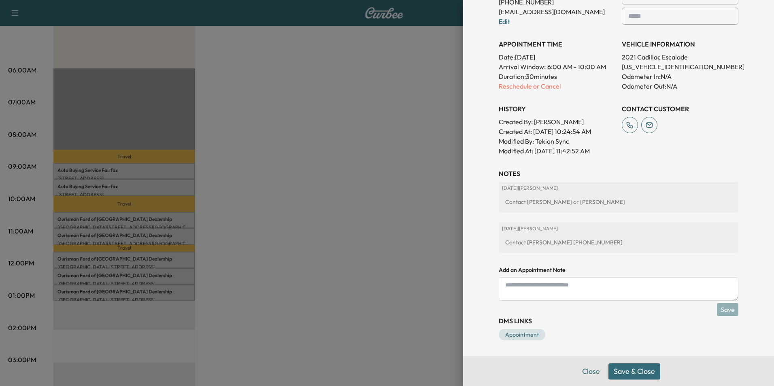
click at [619, 371] on button "Save & Close" at bounding box center [634, 371] width 52 height 16
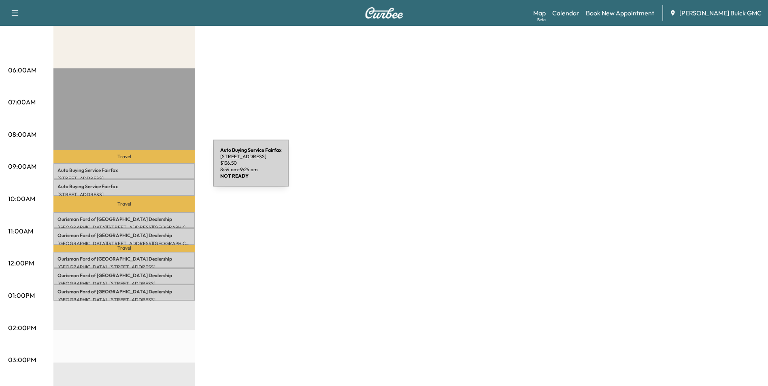
click at [152, 168] on p "Auto Buying Service Fairfax" at bounding box center [124, 170] width 134 height 6
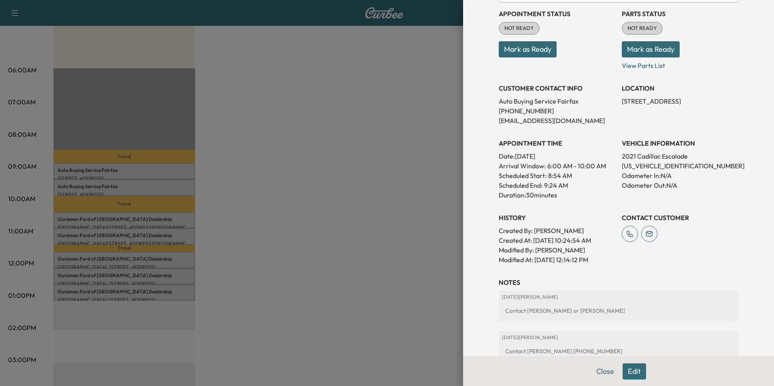
scroll to position [190, 0]
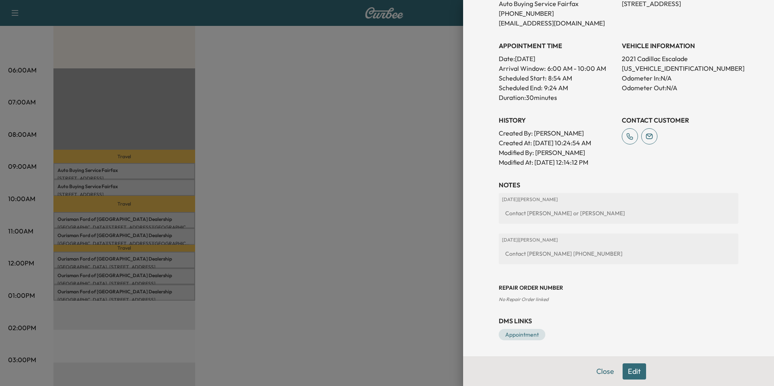
click at [667, 153] on div "CONTACT CUSTOMER" at bounding box center [680, 138] width 117 height 58
click at [636, 203] on div "2025-09-11 | Jeff Patterson Contact Burke or Willy" at bounding box center [619, 208] width 240 height 31
click at [623, 250] on div "Contact Willy 424-849-0080" at bounding box center [618, 253] width 233 height 15
click at [626, 372] on button "Edit" at bounding box center [633, 371] width 23 height 16
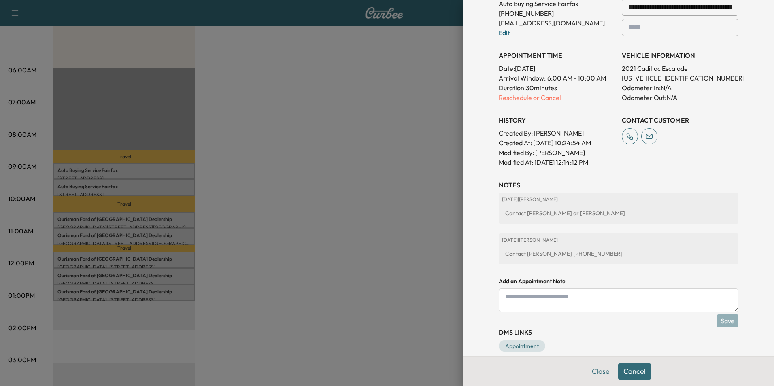
click at [577, 244] on div "2025-09-11 | Jeff Patterson Contact Willy 424-849-0080" at bounding box center [619, 249] width 240 height 31
click at [555, 300] on textarea at bounding box center [619, 300] width 240 height 23
drag, startPoint x: 585, startPoint y: 296, endPoint x: 673, endPoint y: 294, distance: 87.4
click at [673, 294] on textarea "**********" at bounding box center [619, 300] width 240 height 23
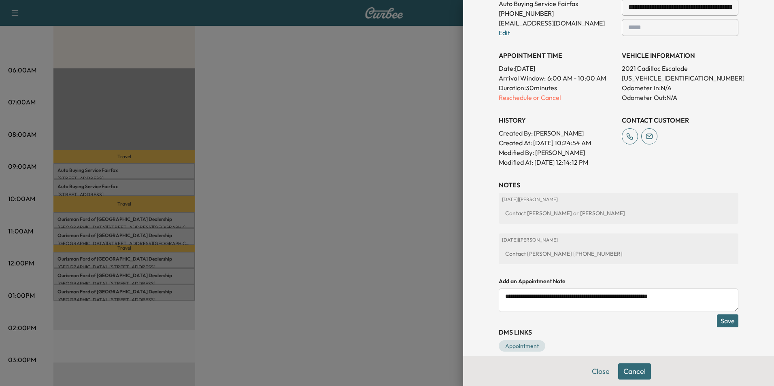
type textarea "**********"
click at [719, 318] on button "Save" at bounding box center [727, 320] width 21 height 13
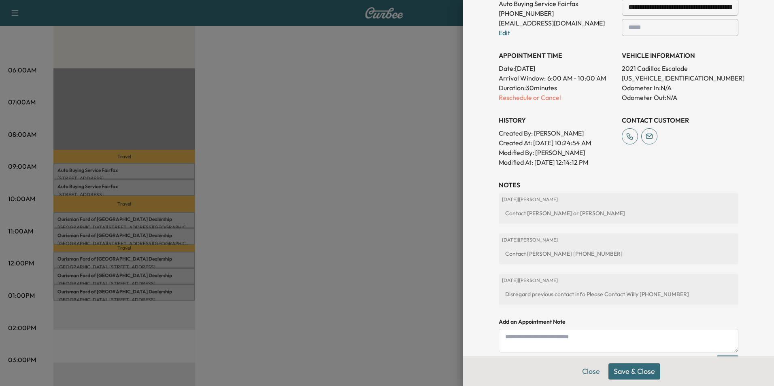
click at [365, 179] on div at bounding box center [387, 193] width 774 height 386
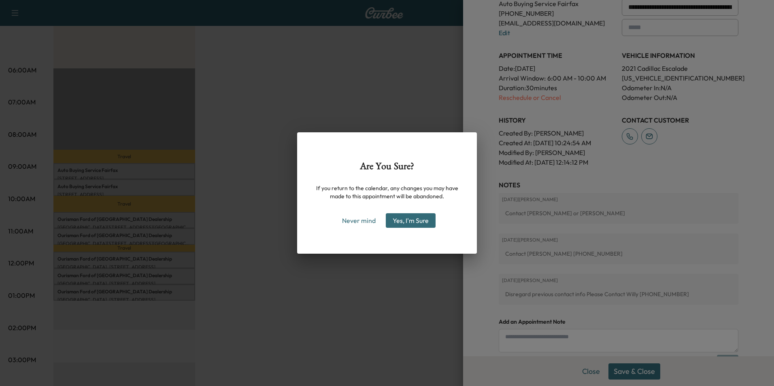
click at [425, 95] on div "Are You Sure? If you return to the calendar, any changes you may have made to t…" at bounding box center [387, 193] width 774 height 386
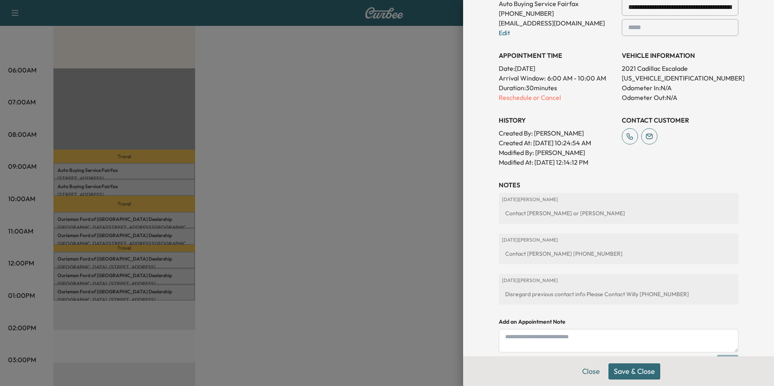
click at [624, 373] on button "Save & Close" at bounding box center [634, 371] width 52 height 16
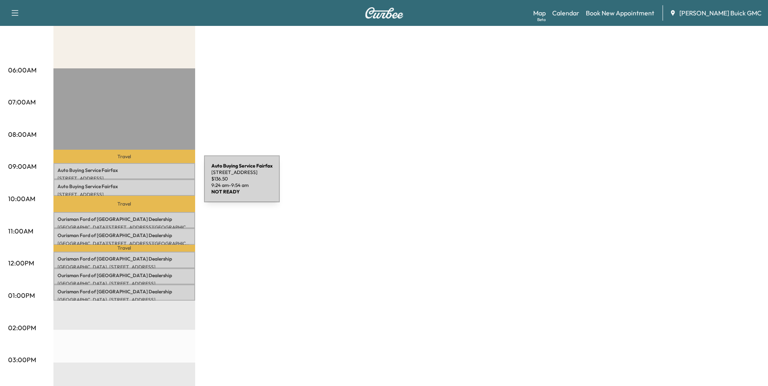
click at [143, 184] on p "Auto Buying Service Fairfax" at bounding box center [124, 186] width 134 height 6
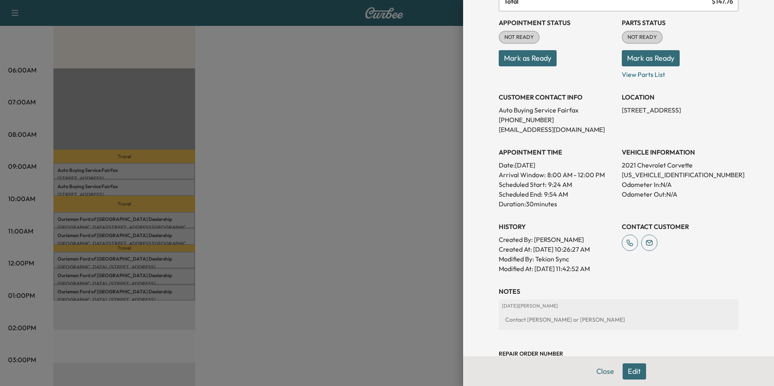
scroll to position [150, 0]
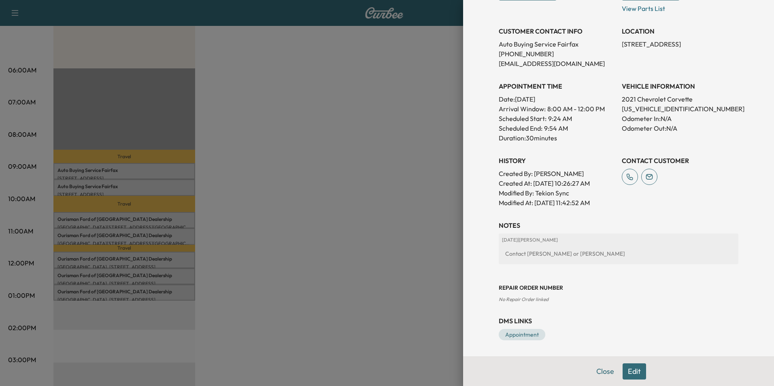
click at [629, 373] on button "Edit" at bounding box center [633, 371] width 23 height 16
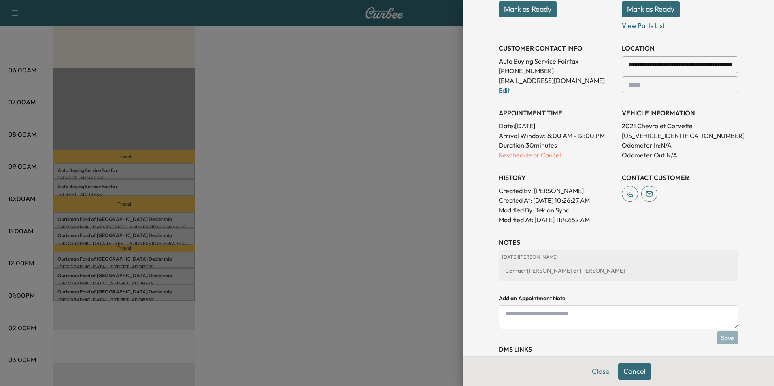
scroll to position [167, 0]
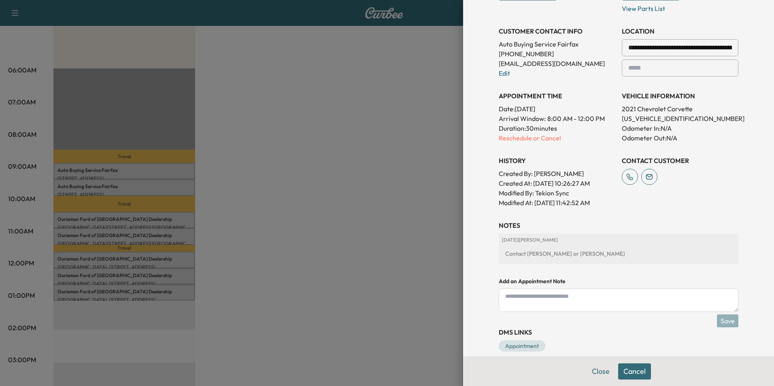
click at [555, 302] on textarea at bounding box center [619, 300] width 240 height 23
paste textarea "**********"
click at [499, 295] on textarea "**********" at bounding box center [619, 300] width 240 height 23
type textarea "**********"
click at [722, 321] on button "Save" at bounding box center [727, 320] width 21 height 13
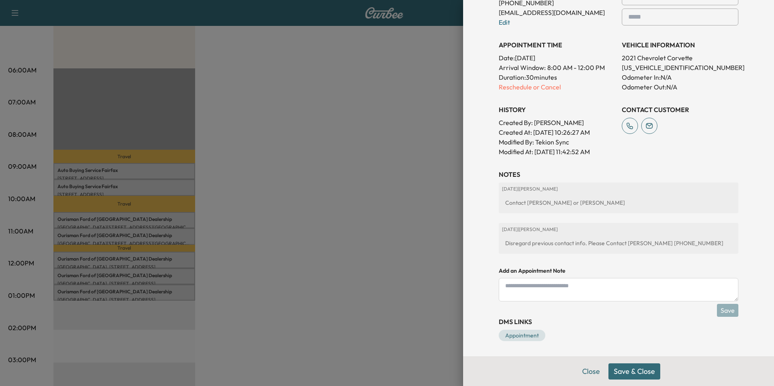
scroll to position [219, 0]
click at [629, 370] on button "Save & Close" at bounding box center [634, 371] width 52 height 16
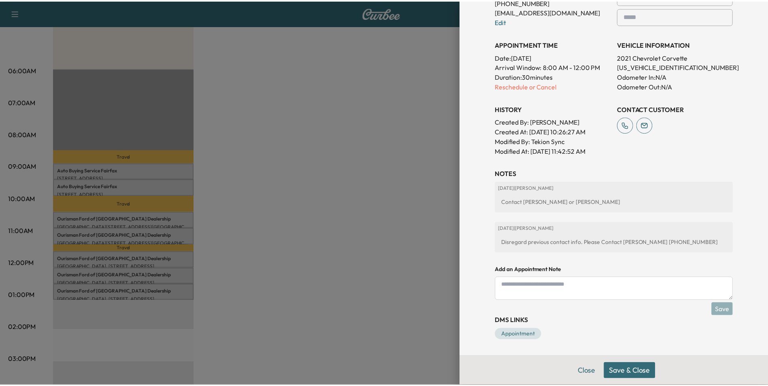
scroll to position [192, 0]
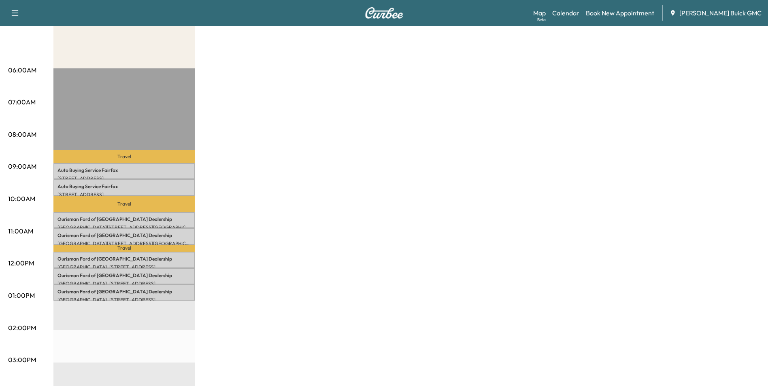
click at [361, 127] on div "MobileService+ $ 955.50 Revenue 3 hr 30 min Work Time 1 hr 7 min Transit Time T…" at bounding box center [406, 287] width 706 height 607
click at [574, 246] on div "MobileService+ $ 955.50 Revenue 3 hr 30 min Work Time 1 hr 7 min Transit Time T…" at bounding box center [406, 287] width 706 height 607
click at [590, 182] on div "MobileService+ $ 955.50 Revenue 3 hr 30 min Work Time 1 hr 7 min Transit Time T…" at bounding box center [406, 287] width 706 height 607
click at [374, 143] on div "MobileService+ $ 955.50 Revenue 3 hr 30 min Work Time 1 hr 7 min Transit Time T…" at bounding box center [406, 287] width 706 height 607
